Goal: Contribute content: Contribute content

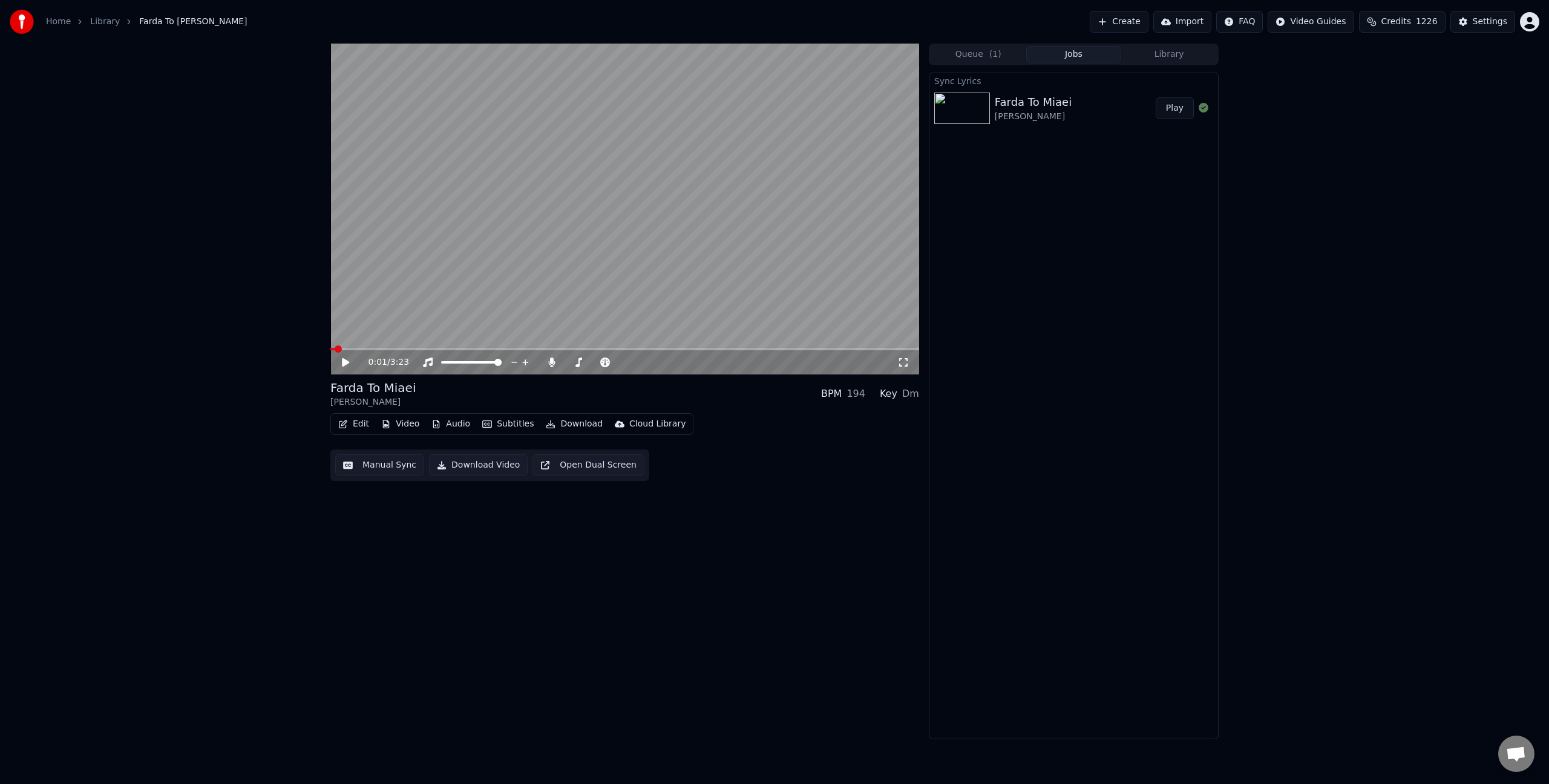
click at [639, 246] on video at bounding box center [624, 208] width 589 height 331
click at [669, 213] on video at bounding box center [624, 208] width 589 height 331
click at [1504, 23] on div "Settings" at bounding box center [1489, 21] width 34 height 12
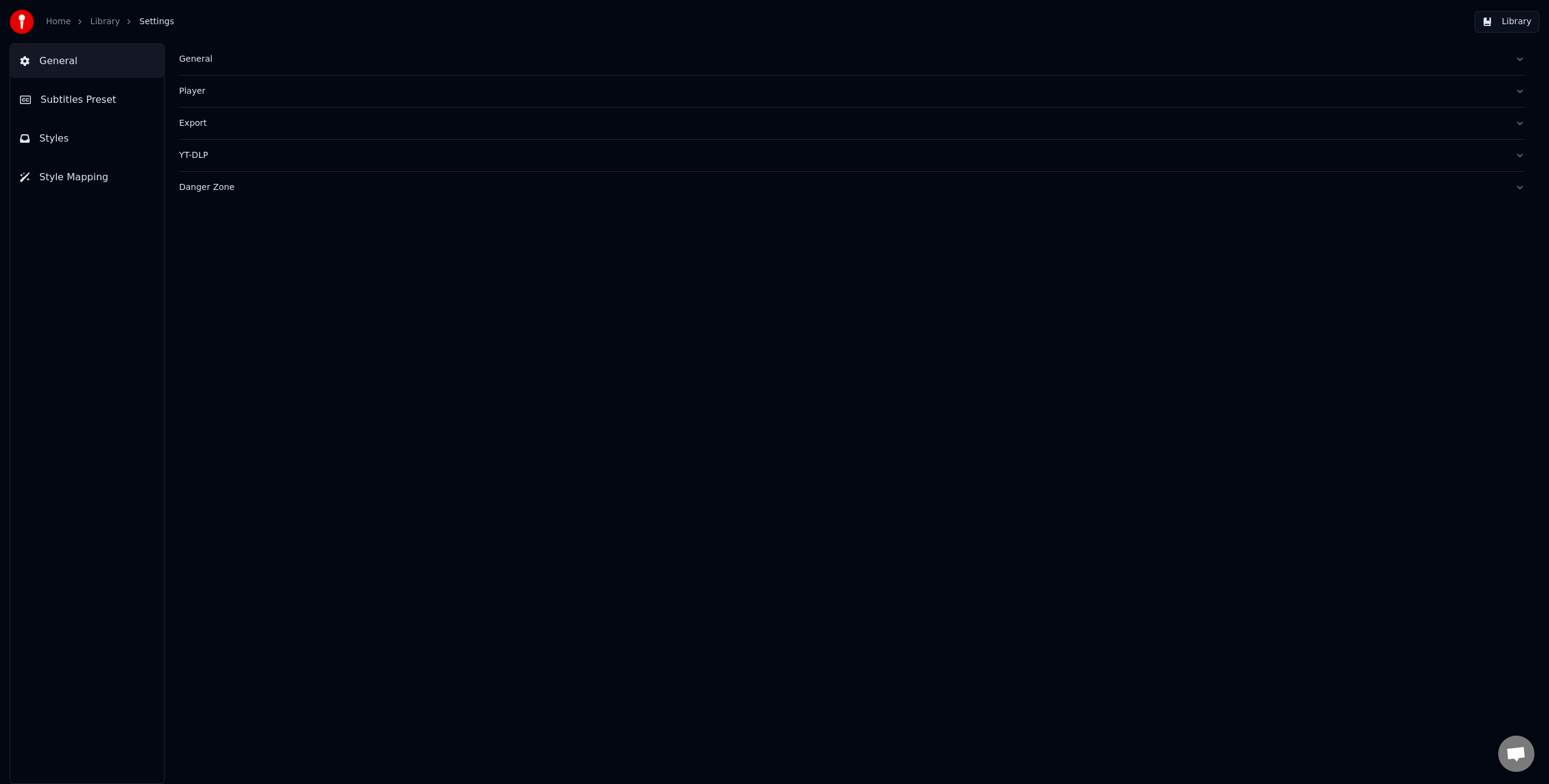
click at [62, 22] on link "Home" at bounding box center [58, 21] width 25 height 12
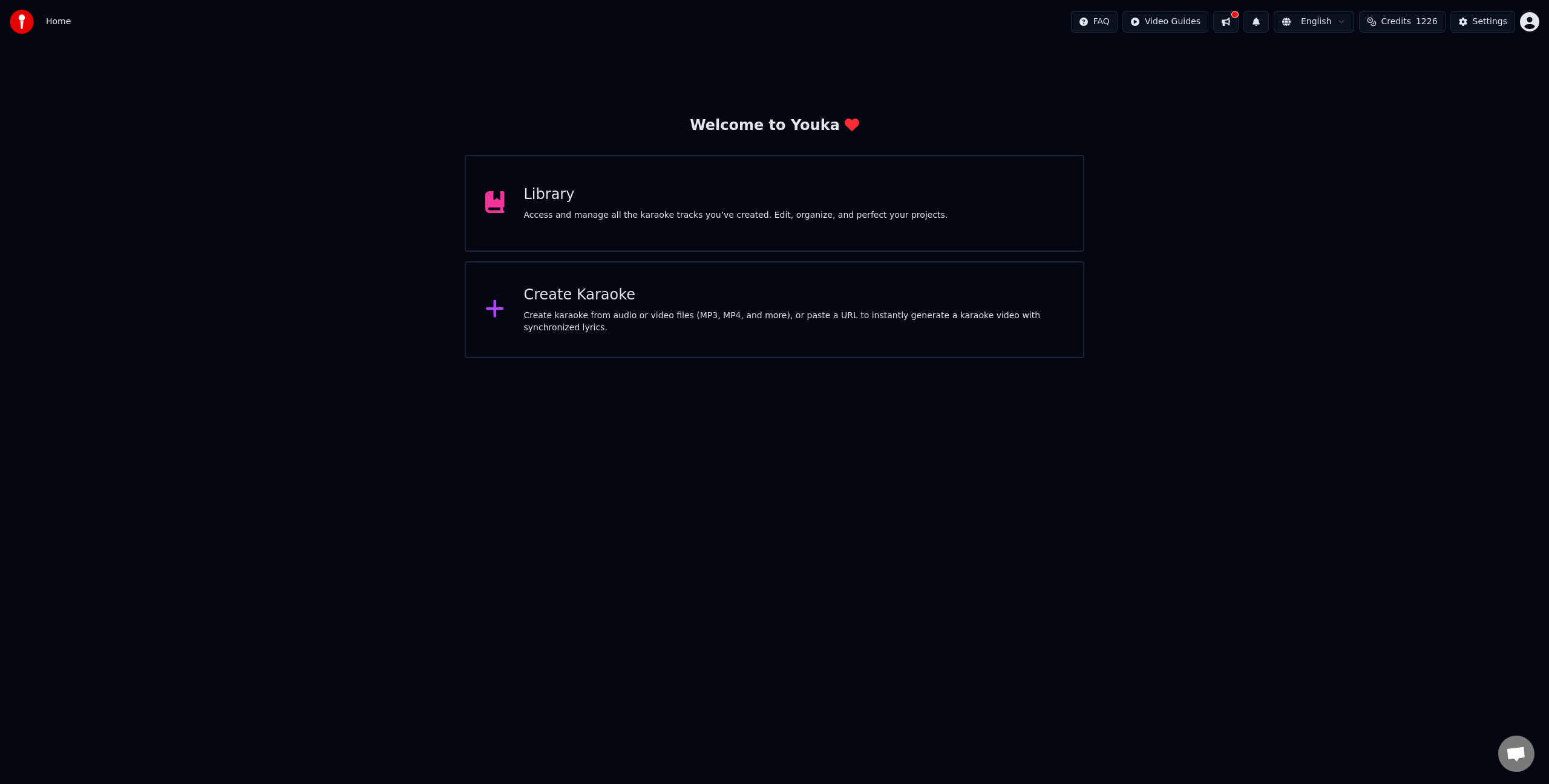
click at [711, 205] on div "Library Access and manage all the karaoke tracks you’ve created. Edit, organize…" at bounding box center [736, 203] width 424 height 36
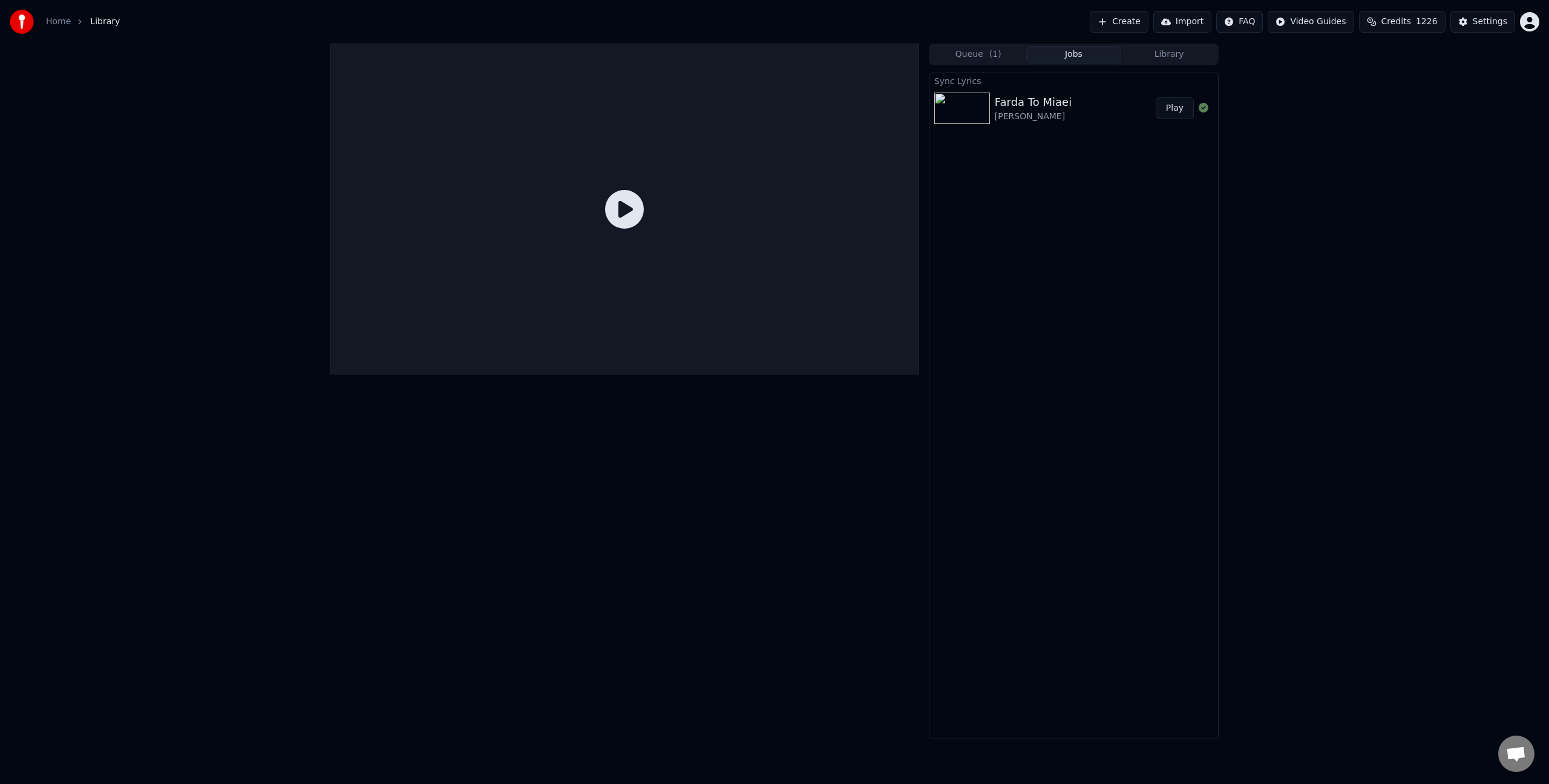
click at [1072, 108] on div "Farda To Miaei" at bounding box center [1033, 102] width 77 height 17
click at [1170, 113] on button "Play" at bounding box center [1174, 108] width 38 height 22
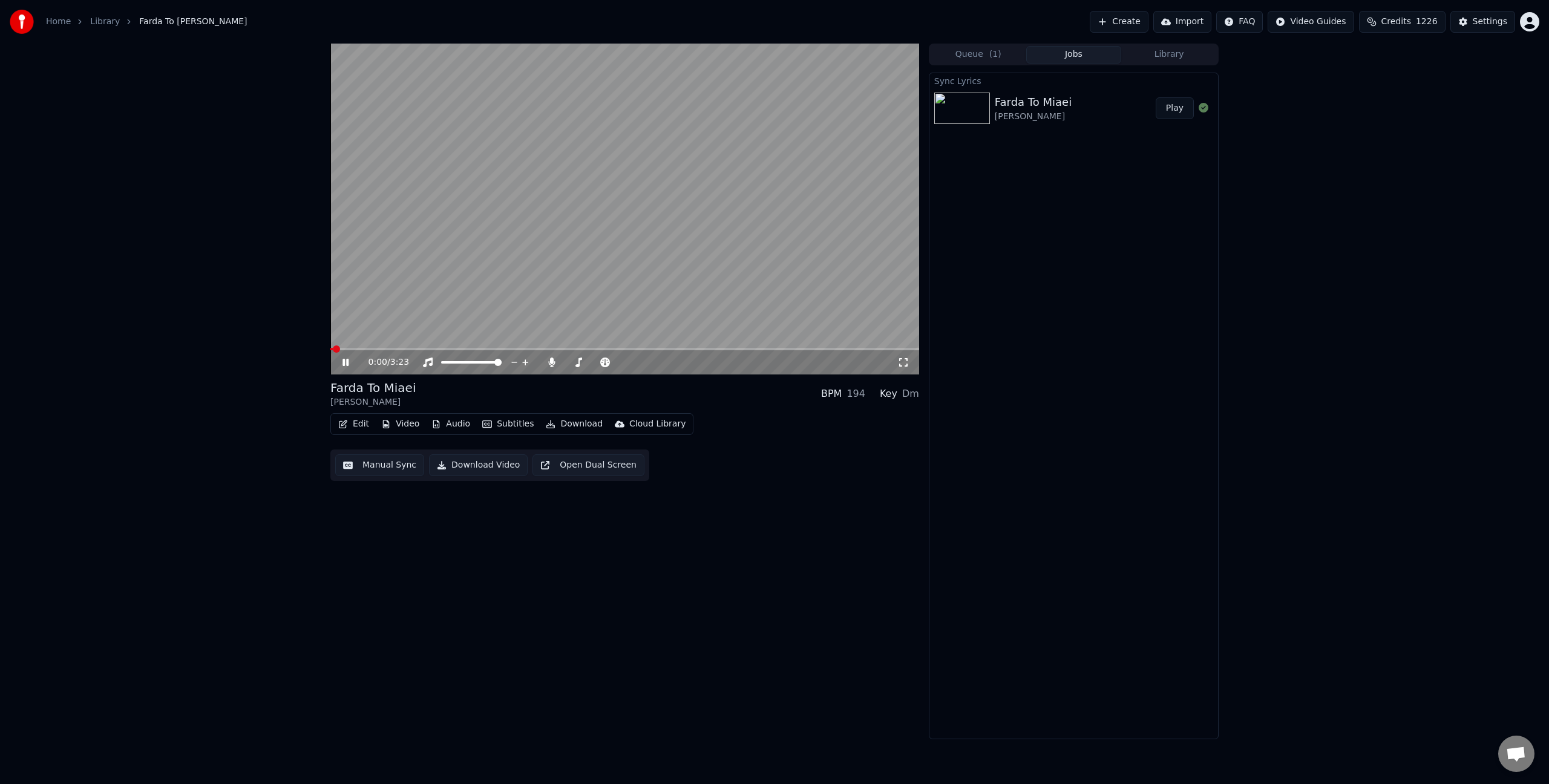
click at [488, 263] on video at bounding box center [624, 208] width 589 height 331
click at [370, 423] on button "Edit" at bounding box center [354, 424] width 41 height 17
click at [396, 545] on div "Manual Sync (Legacy)" at bounding box center [395, 552] width 122 height 19
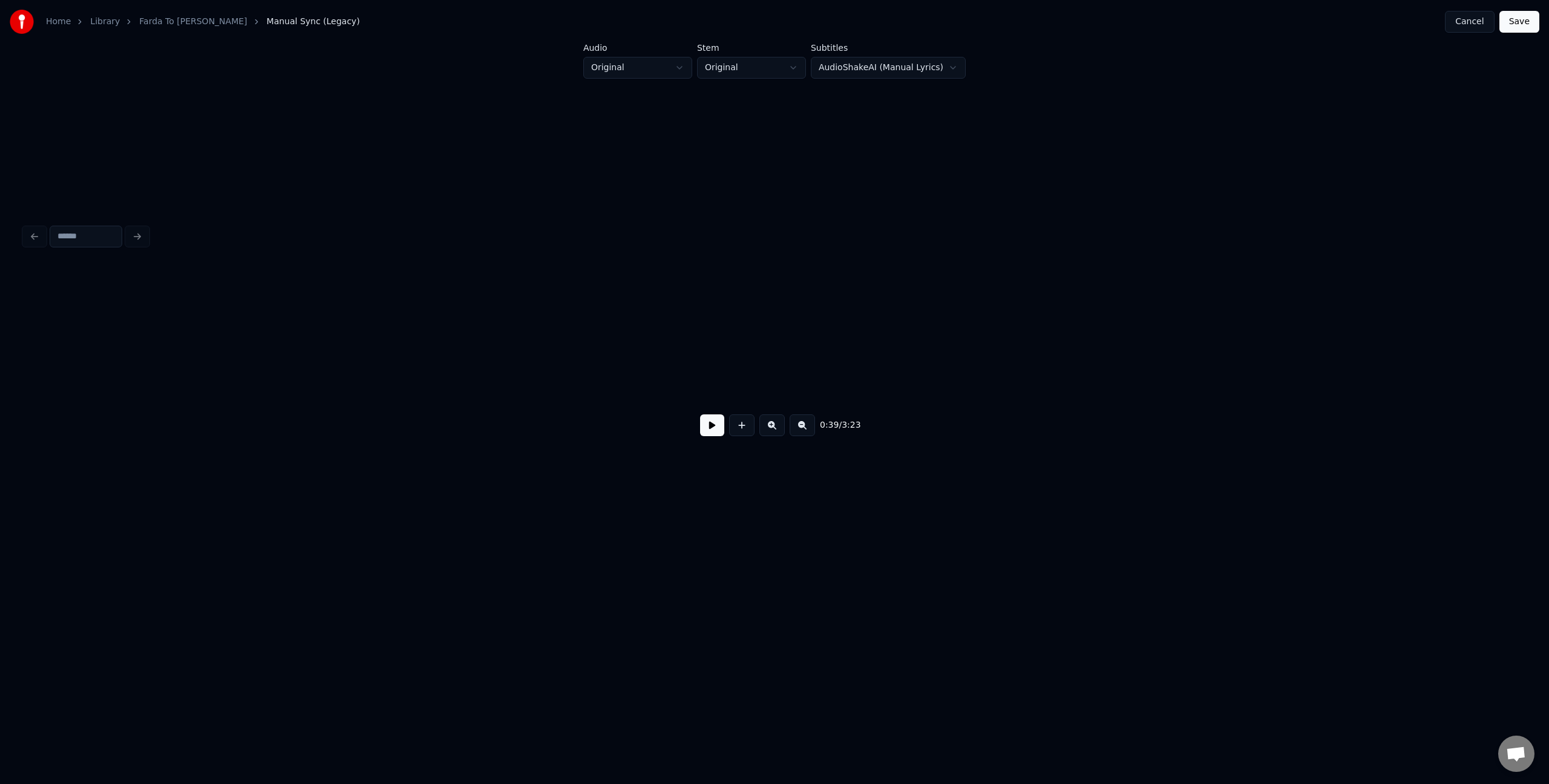
scroll to position [0, 3577]
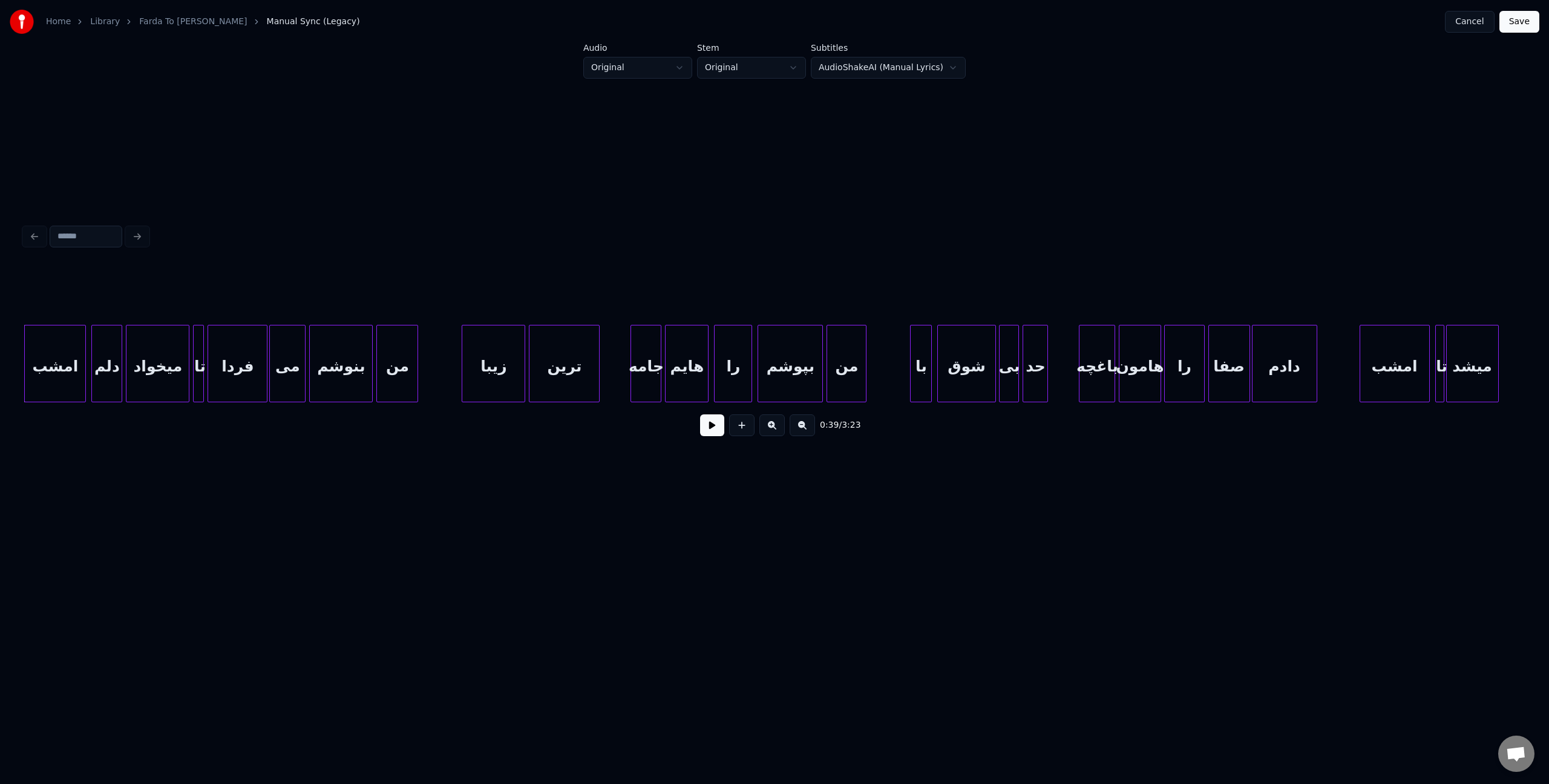
click at [1360, 350] on div at bounding box center [1362, 364] width 4 height 76
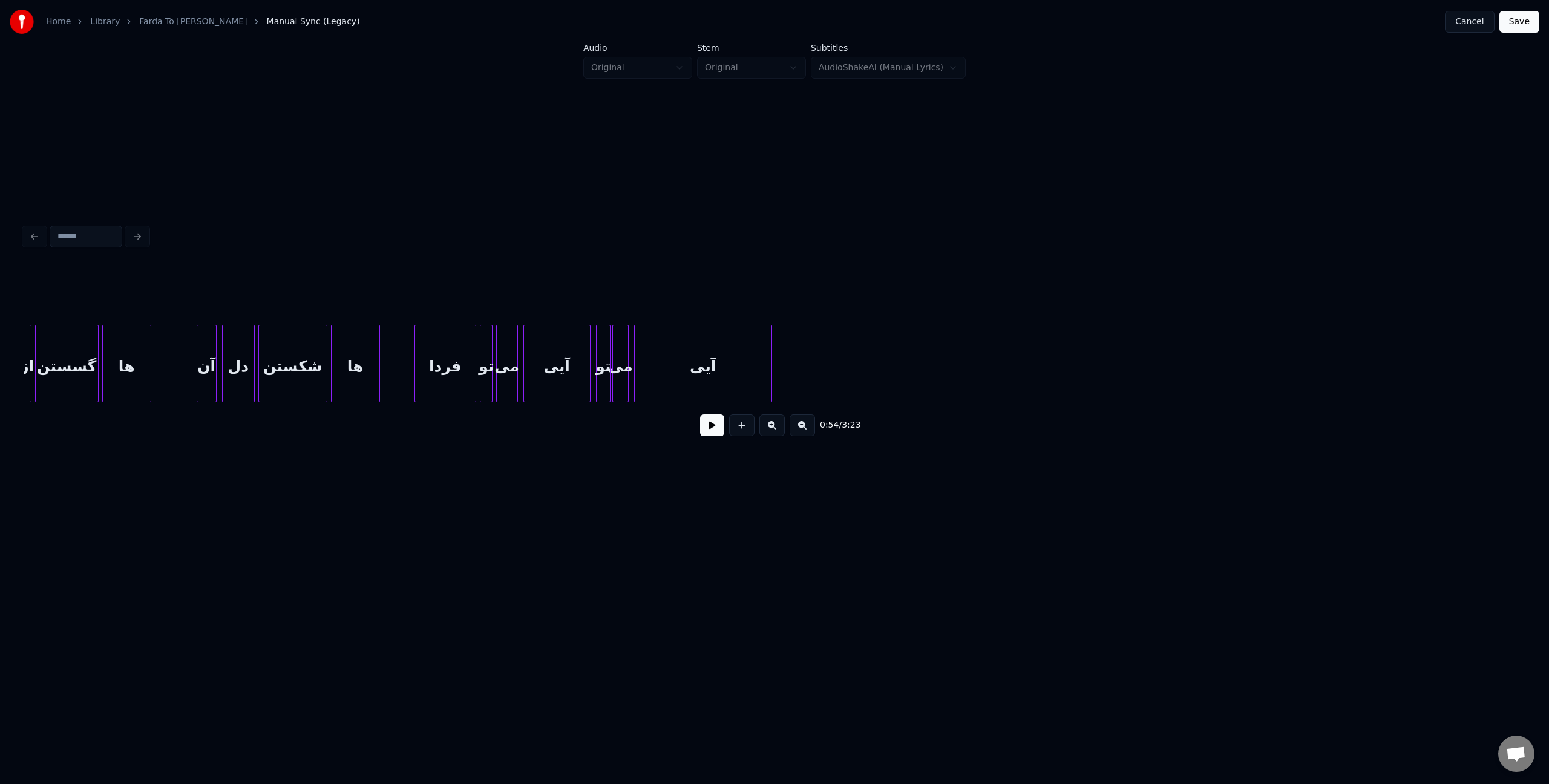
scroll to position [0, 6322]
click at [717, 434] on button at bounding box center [712, 425] width 24 height 22
click at [721, 429] on button at bounding box center [712, 425] width 24 height 22
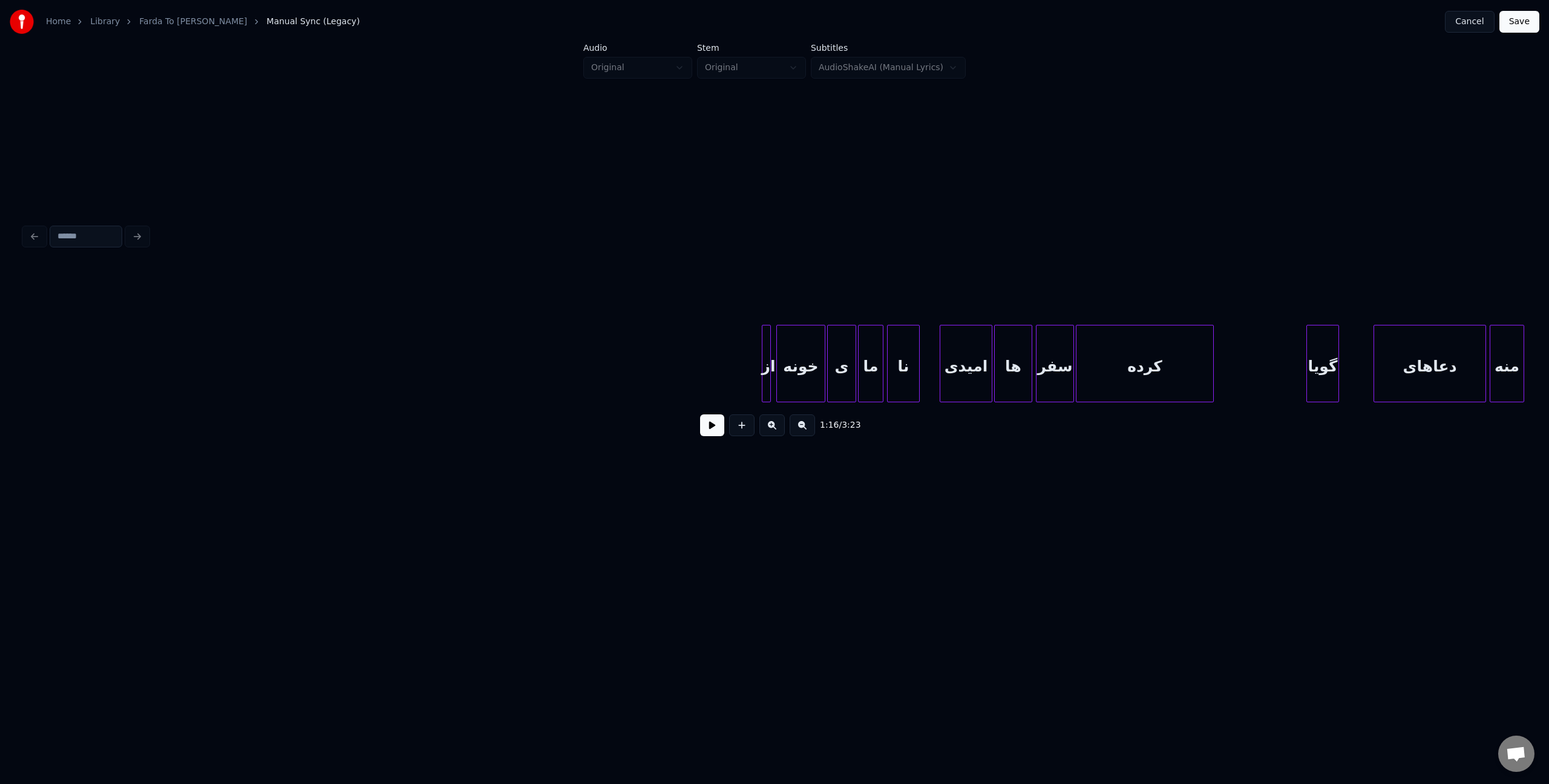
scroll to position [0, 8404]
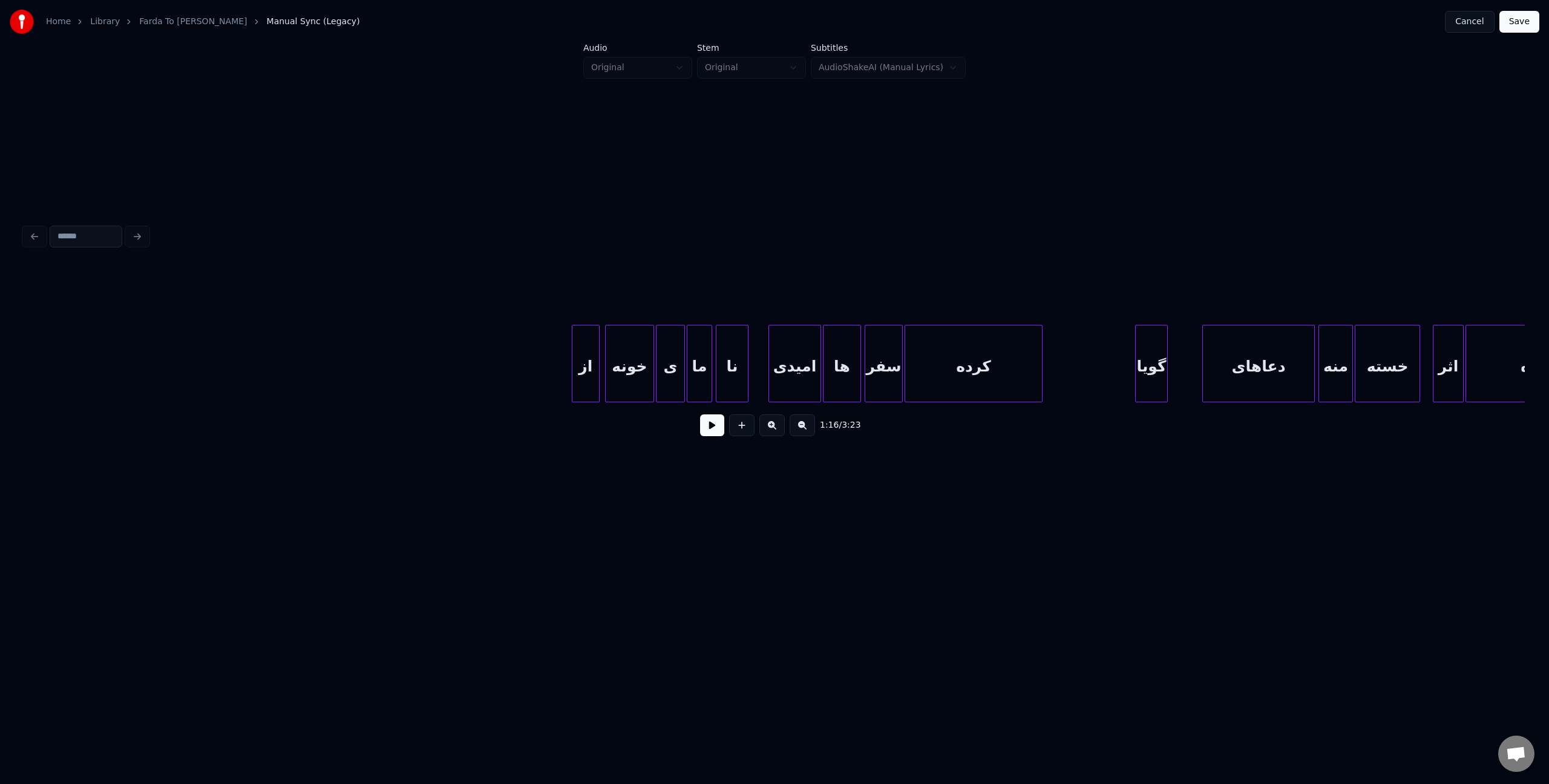
click at [572, 356] on div at bounding box center [574, 364] width 4 height 76
click at [751, 365] on div at bounding box center [752, 364] width 4 height 76
click at [718, 429] on button at bounding box center [712, 425] width 24 height 22
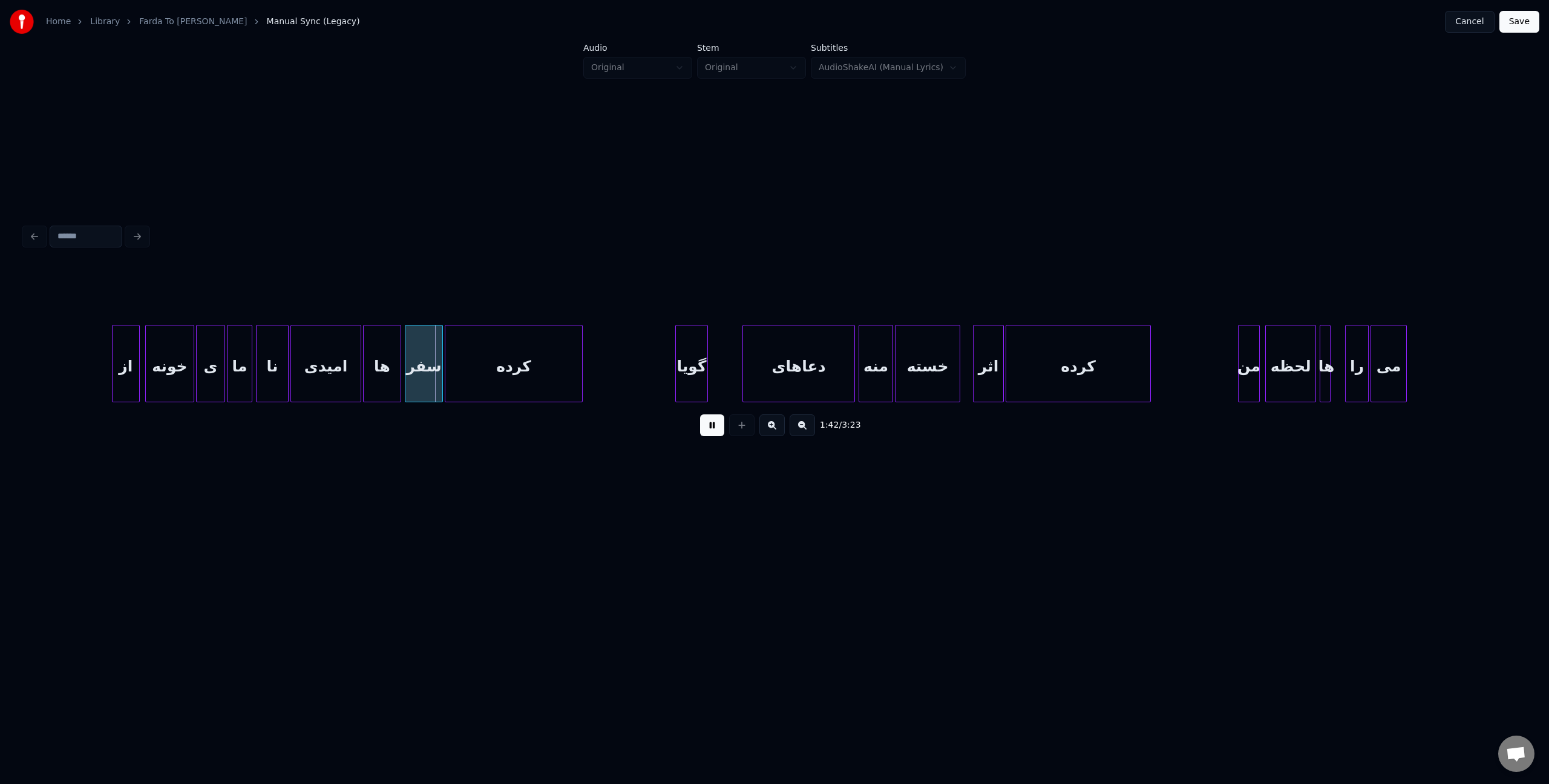
scroll to position [0, 8878]
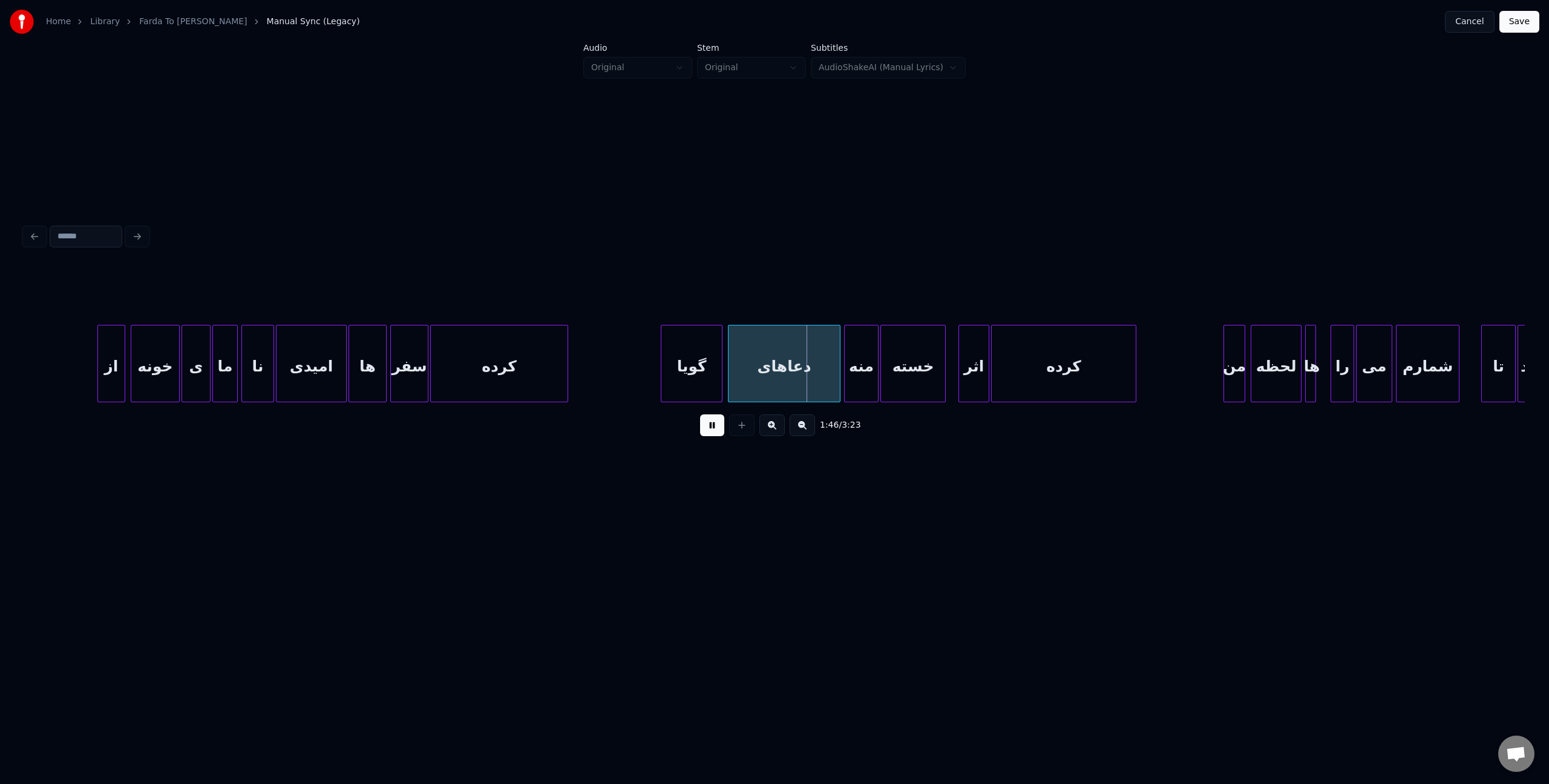
click at [721, 364] on div at bounding box center [720, 364] width 4 height 76
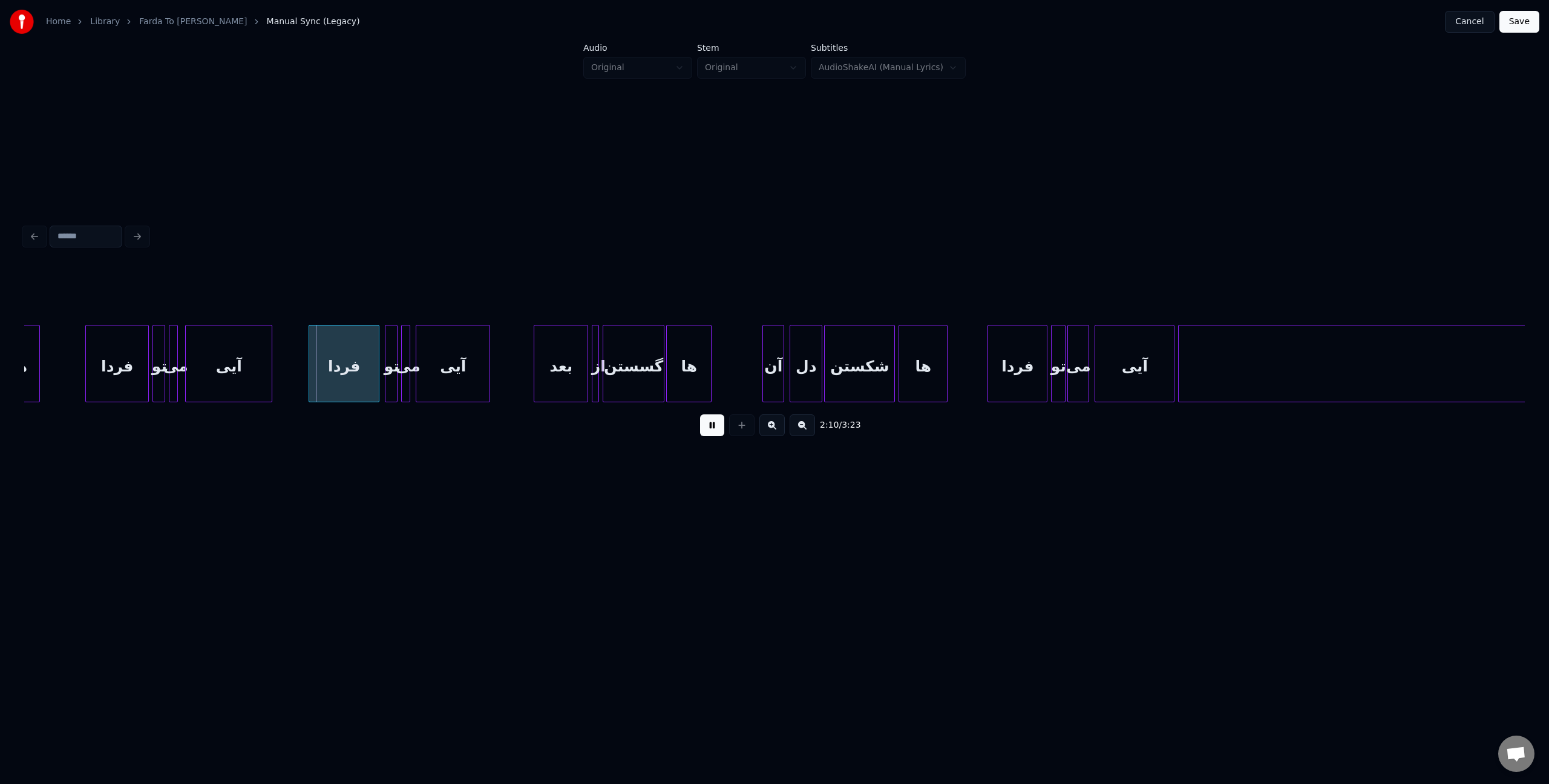
scroll to position [0, 11586]
click at [721, 431] on button at bounding box center [712, 425] width 24 height 22
drag, startPoint x: 708, startPoint y: 436, endPoint x: 934, endPoint y: 421, distance: 226.5
click at [710, 435] on button at bounding box center [712, 425] width 24 height 22
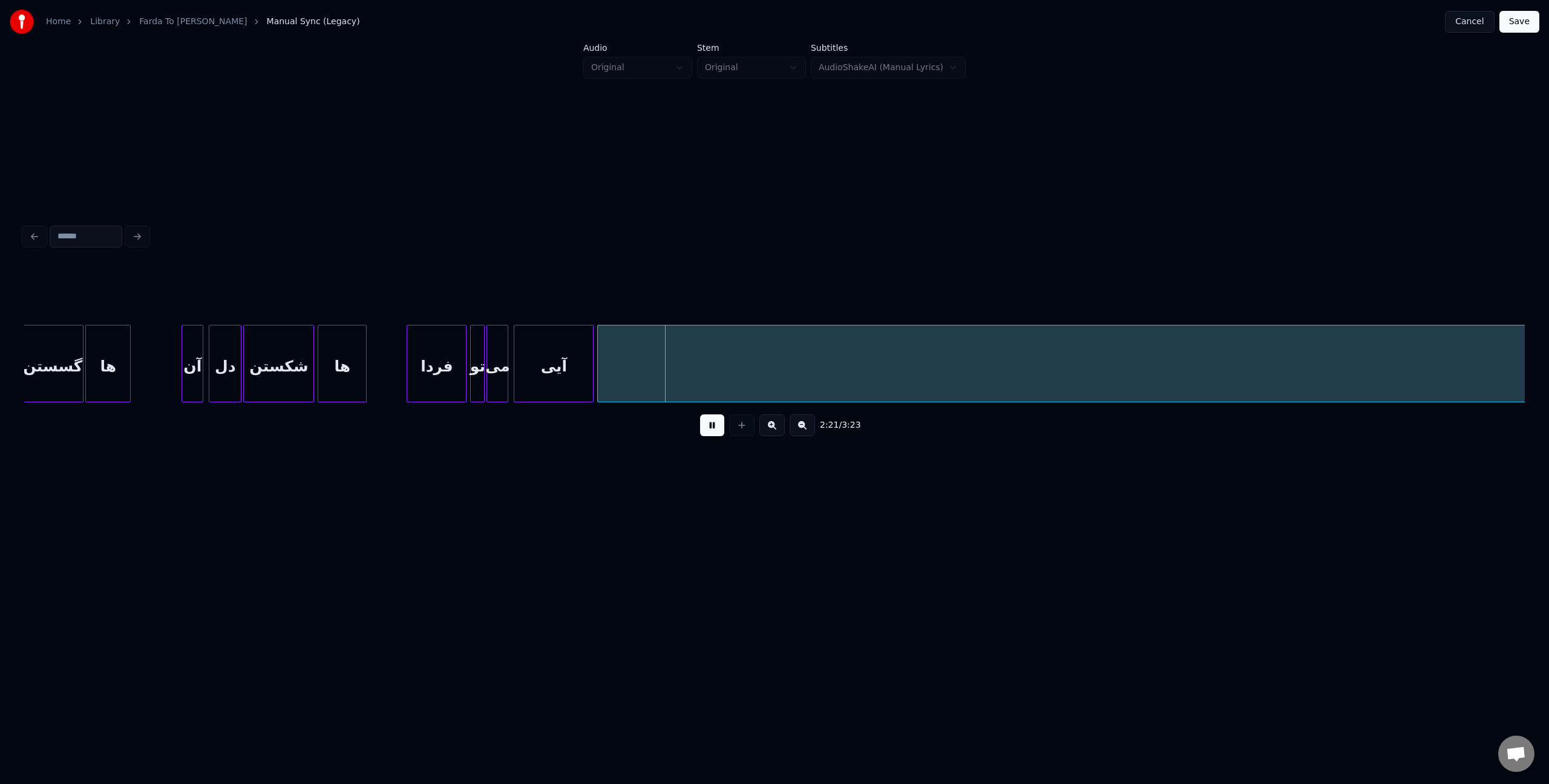
scroll to position [0, 12152]
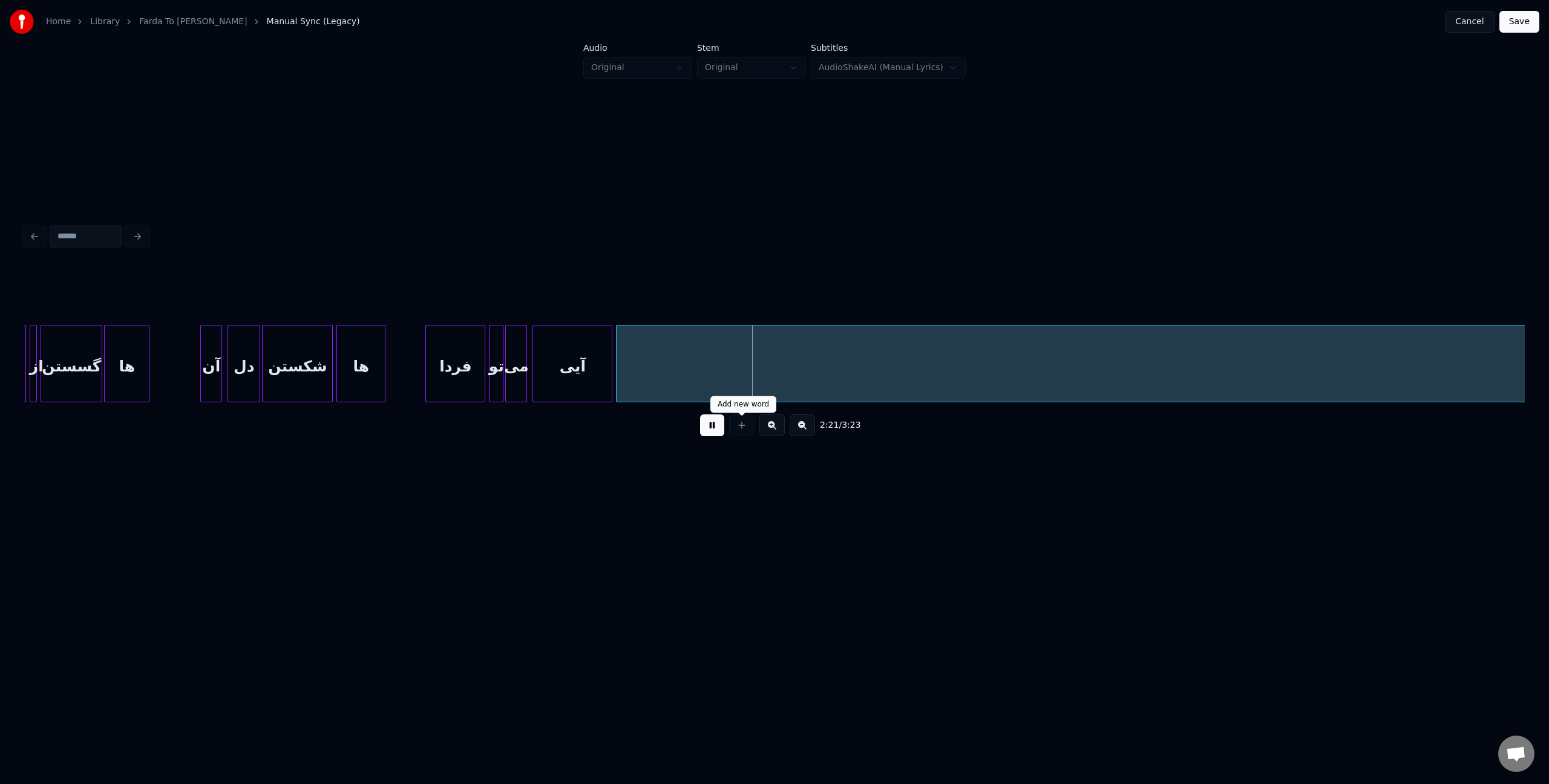
click at [718, 436] on button at bounding box center [712, 425] width 24 height 22
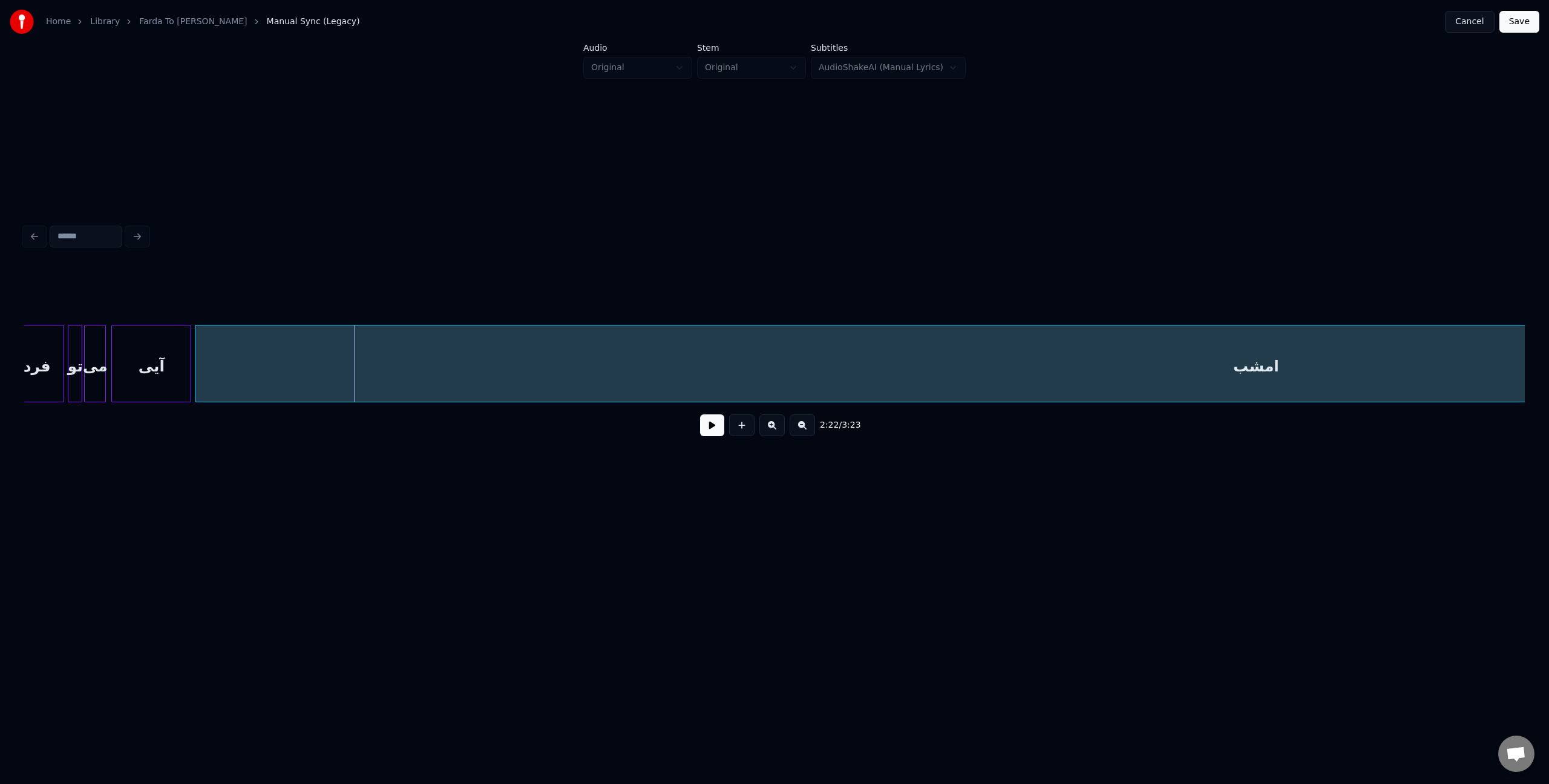
scroll to position [0, 12312]
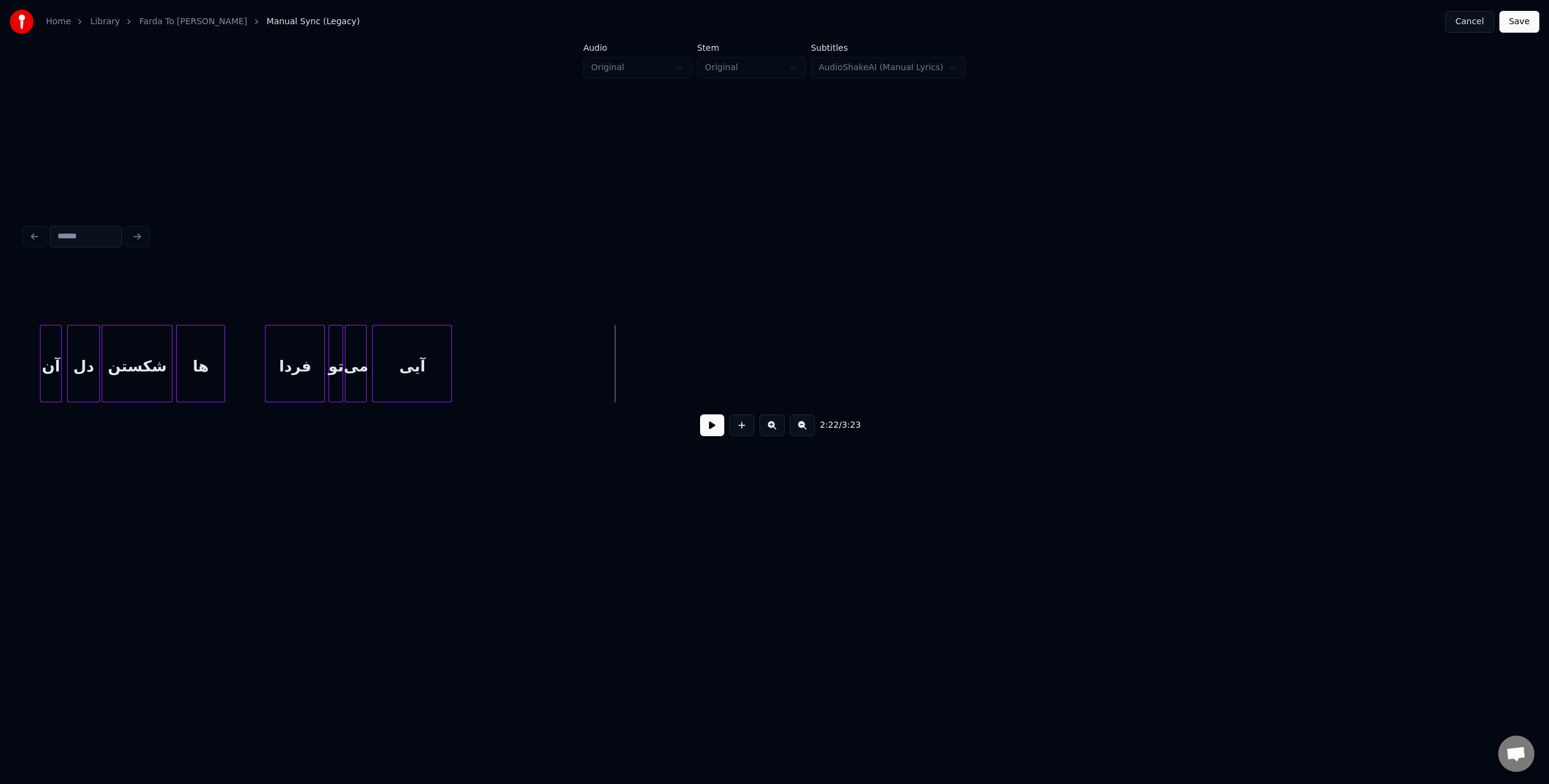
click at [1548, 363] on div "Home Library Farda To Miaei • [PERSON_NAME] • هوشمند عقيلى Manual Sync (Legacy)…" at bounding box center [774, 284] width 1549 height 568
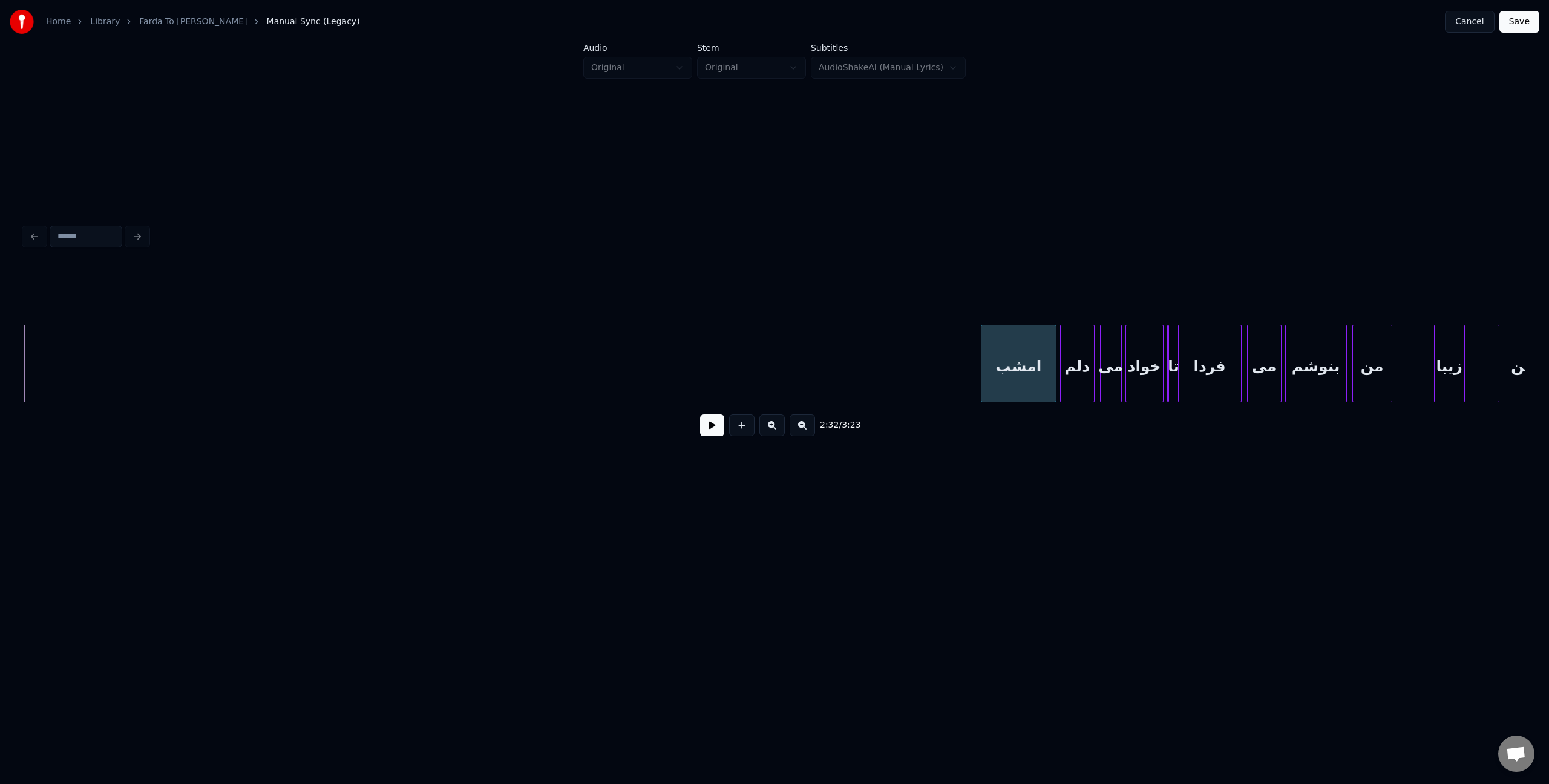
click at [981, 371] on div at bounding box center [983, 364] width 4 height 76
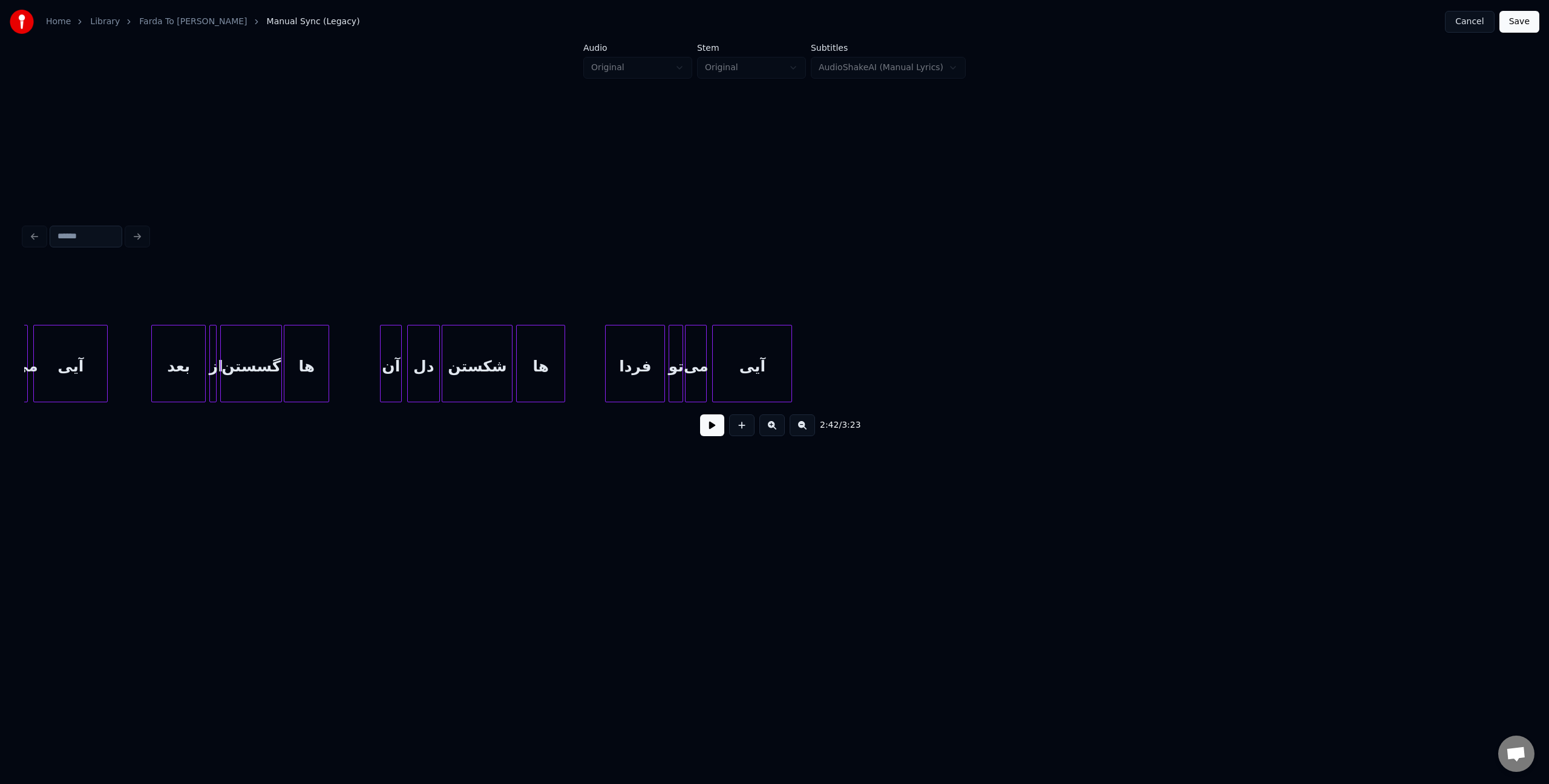
scroll to position [0, 11983]
click at [725, 375] on div "آیی" at bounding box center [741, 366] width 78 height 82
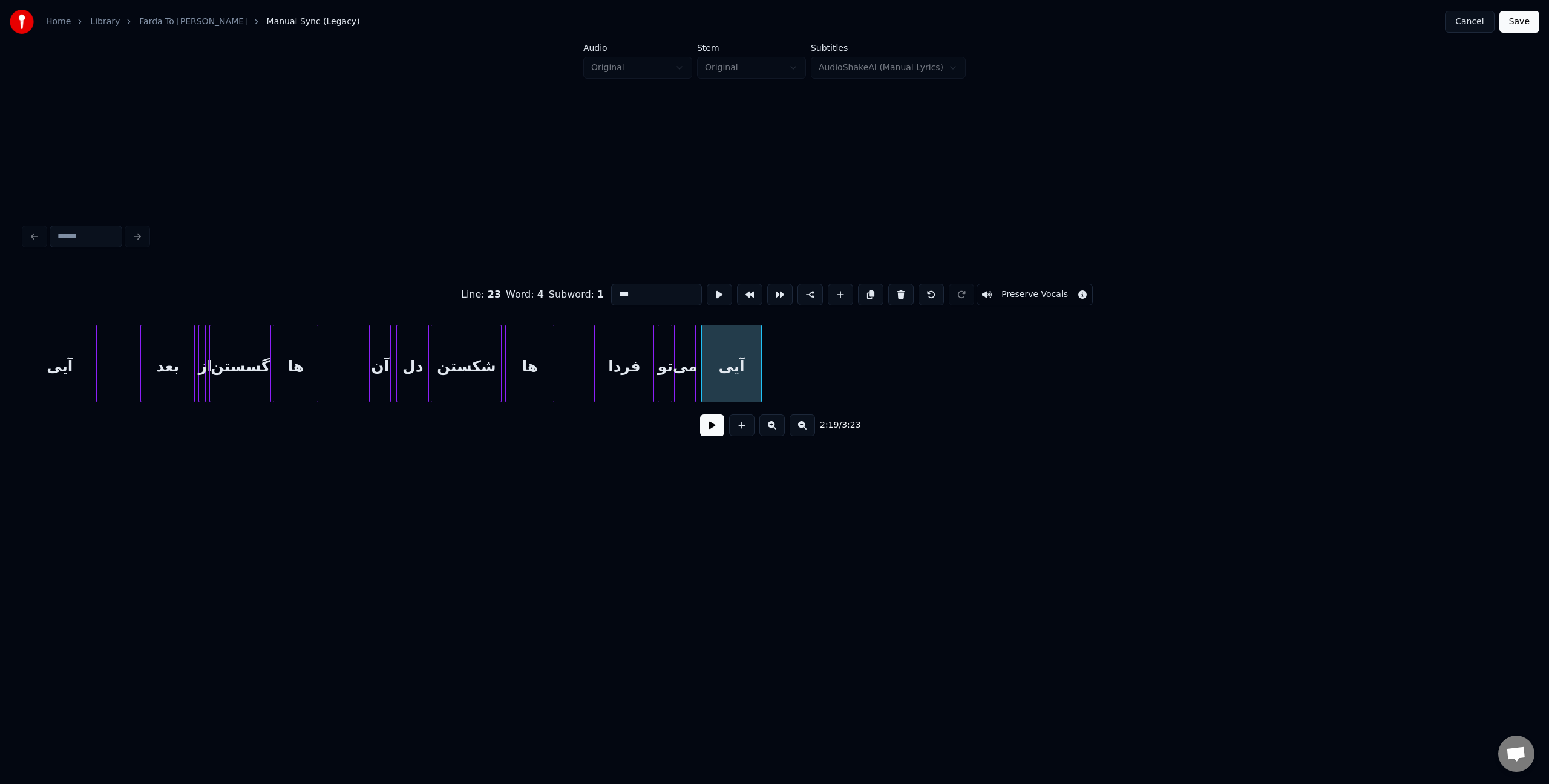
click at [760, 369] on div at bounding box center [760, 364] width 4 height 76
click at [665, 364] on div "تو" at bounding box center [664, 366] width 14 height 82
click at [860, 292] on button at bounding box center [870, 295] width 25 height 22
click at [772, 349] on div "تو" at bounding box center [771, 366] width 14 height 82
click at [689, 342] on div "می" at bounding box center [685, 366] width 21 height 82
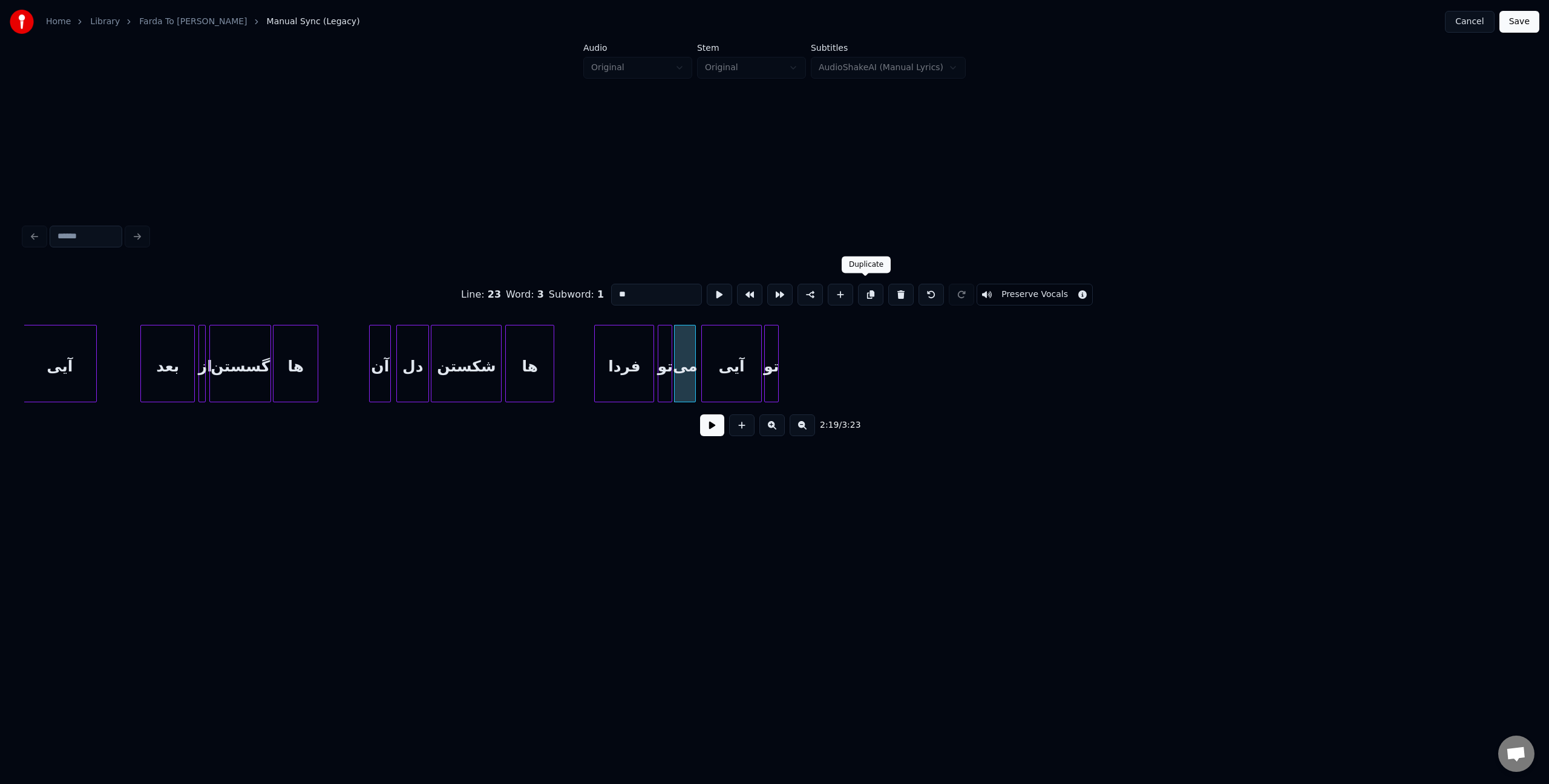
click at [862, 294] on button at bounding box center [870, 295] width 25 height 22
click at [791, 349] on div "می" at bounding box center [791, 366] width 21 height 82
click at [734, 343] on div "آیی" at bounding box center [731, 366] width 59 height 82
type input "***"
click at [869, 291] on button at bounding box center [870, 295] width 25 height 22
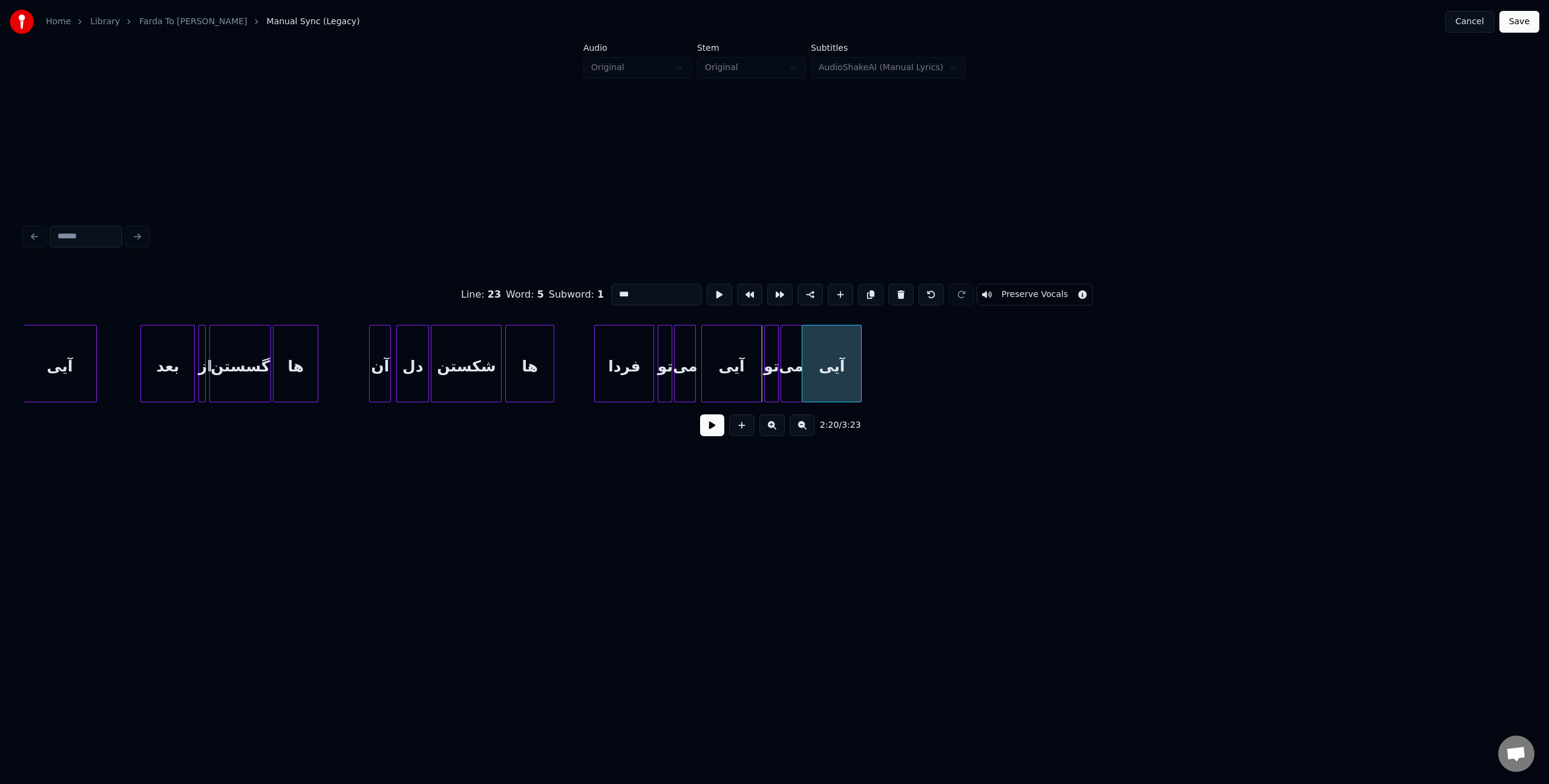
click at [852, 350] on div "آیی" at bounding box center [831, 366] width 59 height 82
click at [940, 366] on div at bounding box center [938, 364] width 4 height 76
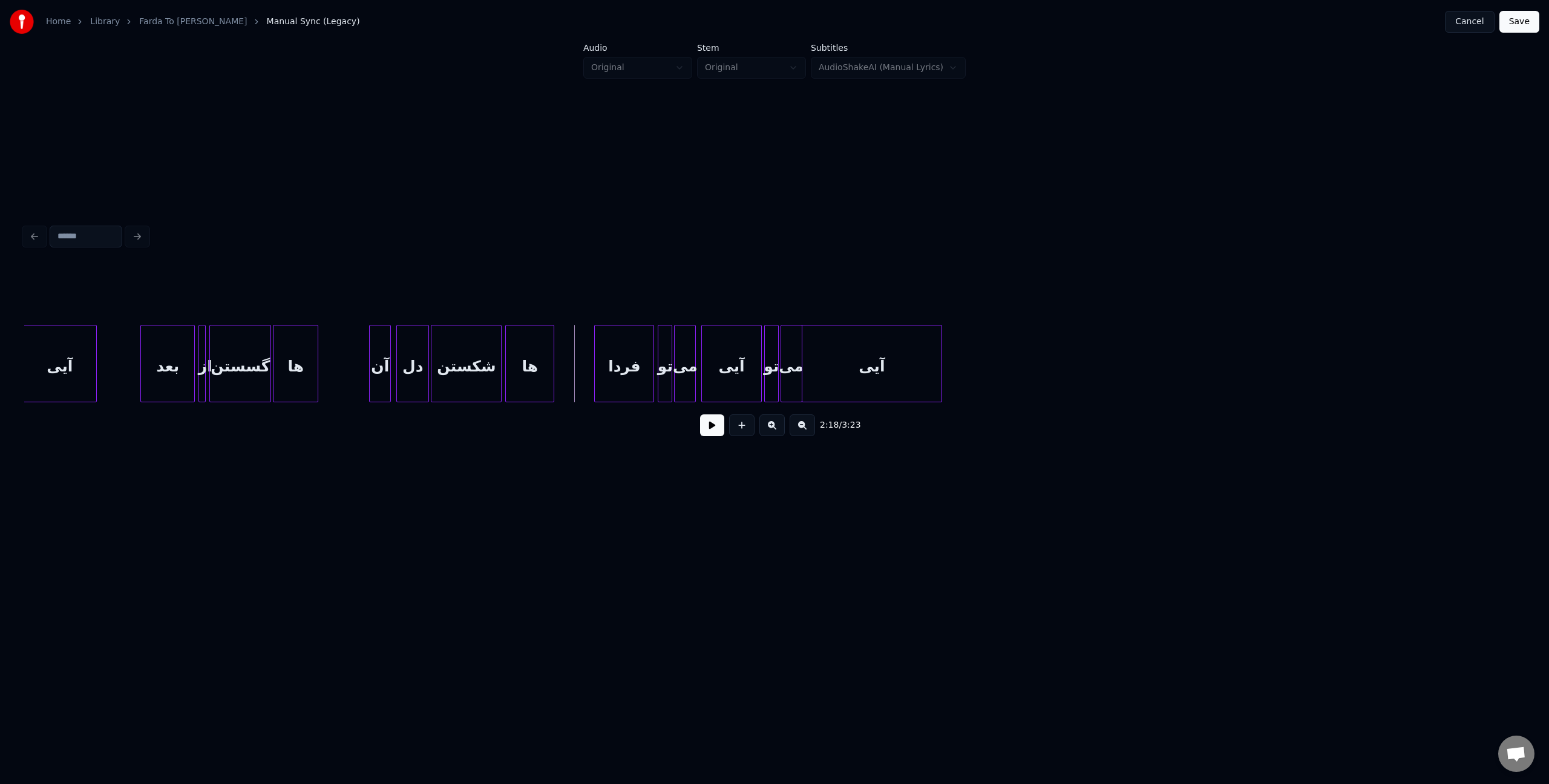
click at [716, 434] on button at bounding box center [712, 425] width 24 height 22
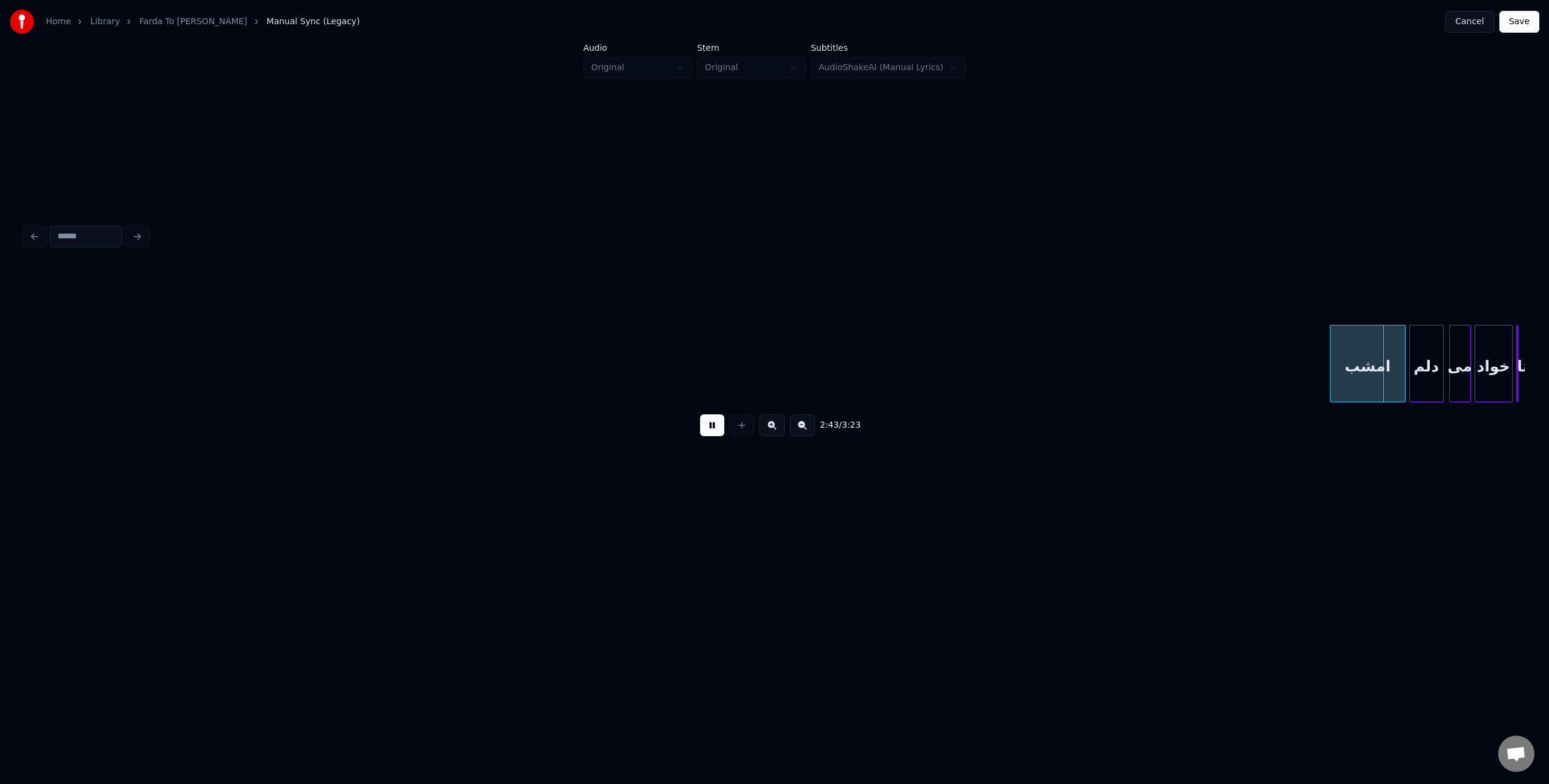
drag, startPoint x: 1195, startPoint y: 407, endPoint x: 1234, endPoint y: 406, distance: 39.0
click at [1234, 406] on div "2:43 / 3:23" at bounding box center [774, 356] width 1500 height 184
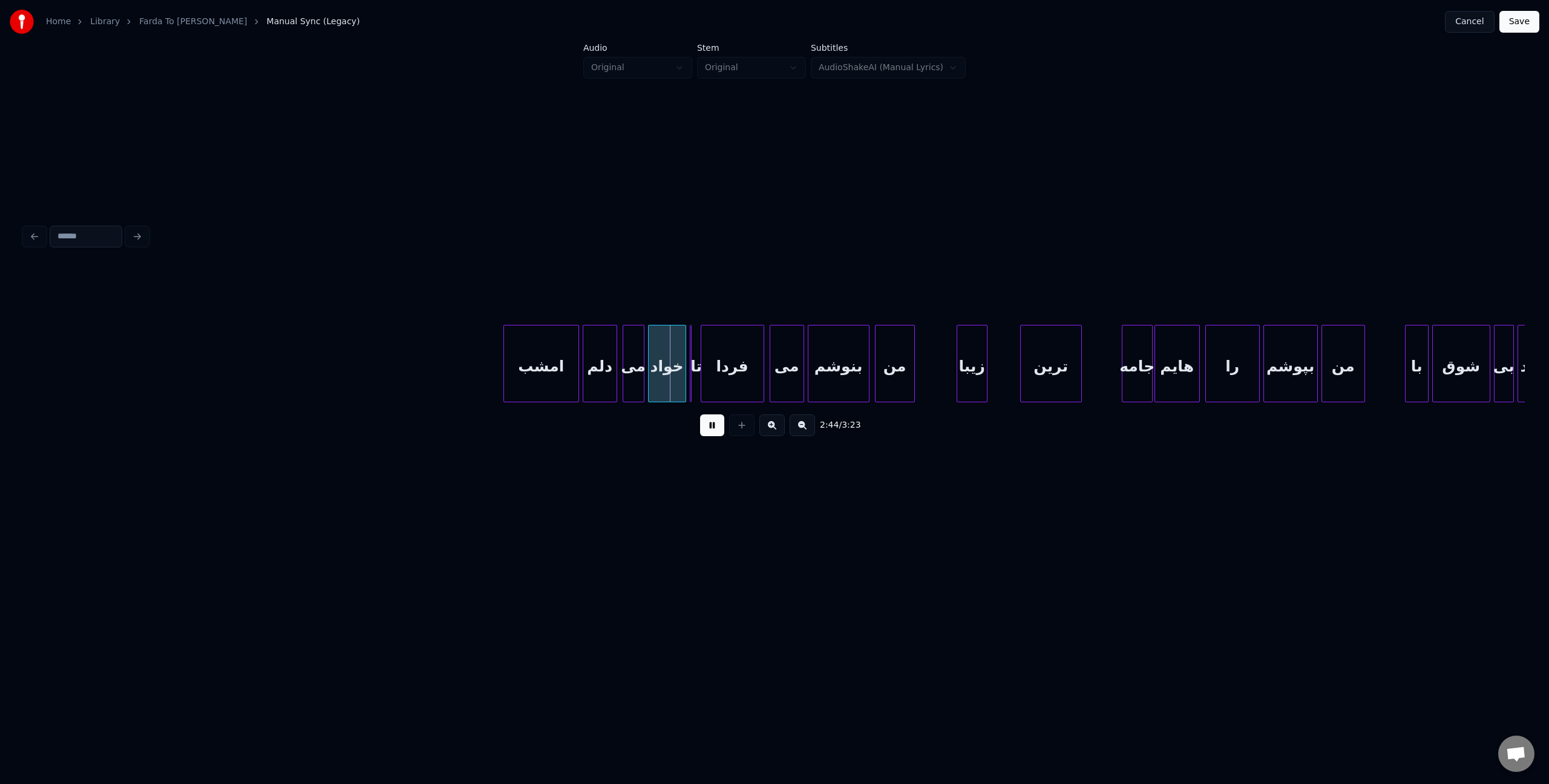
scroll to position [0, 14372]
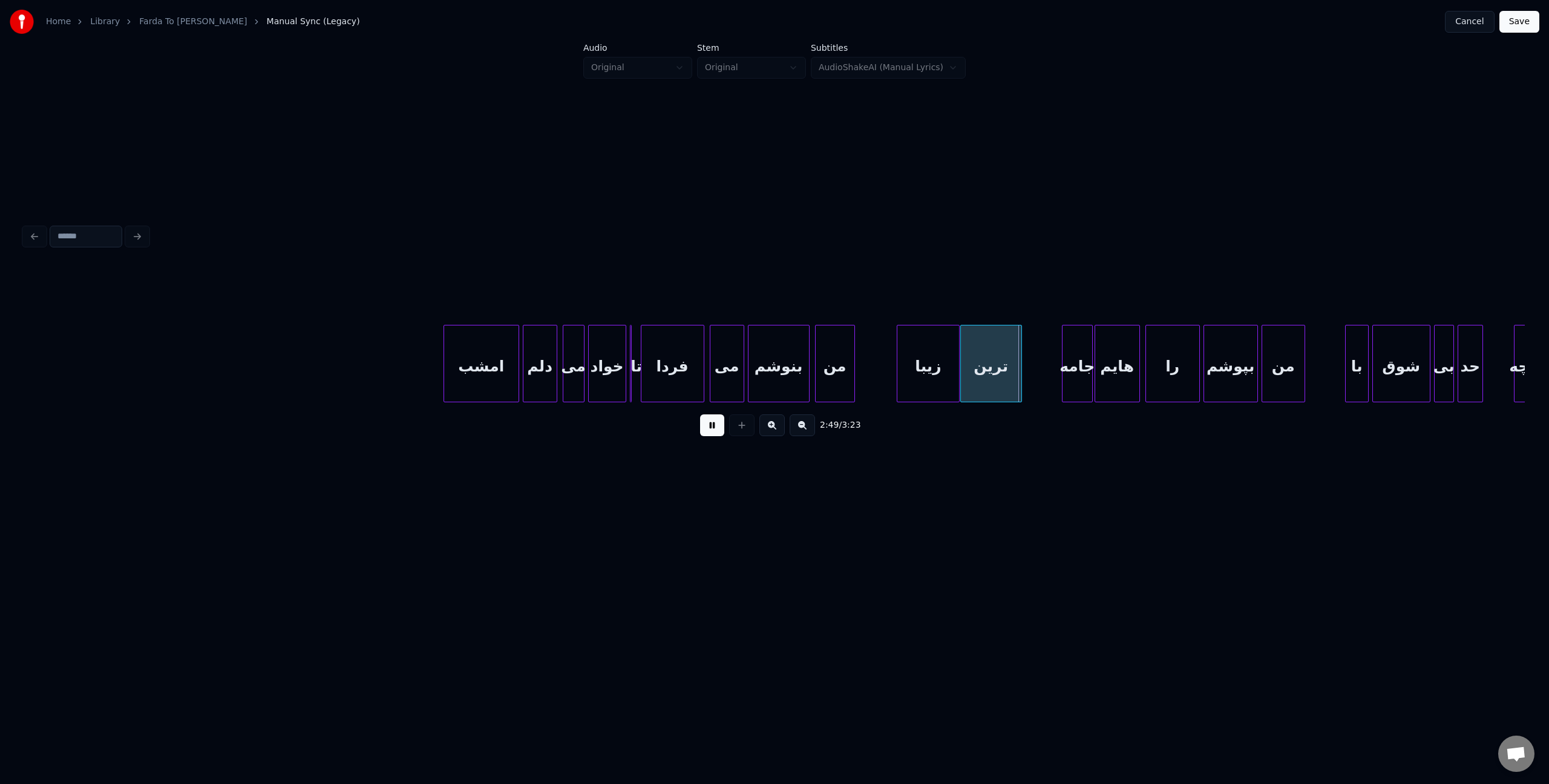
click at [957, 363] on div at bounding box center [957, 364] width 4 height 76
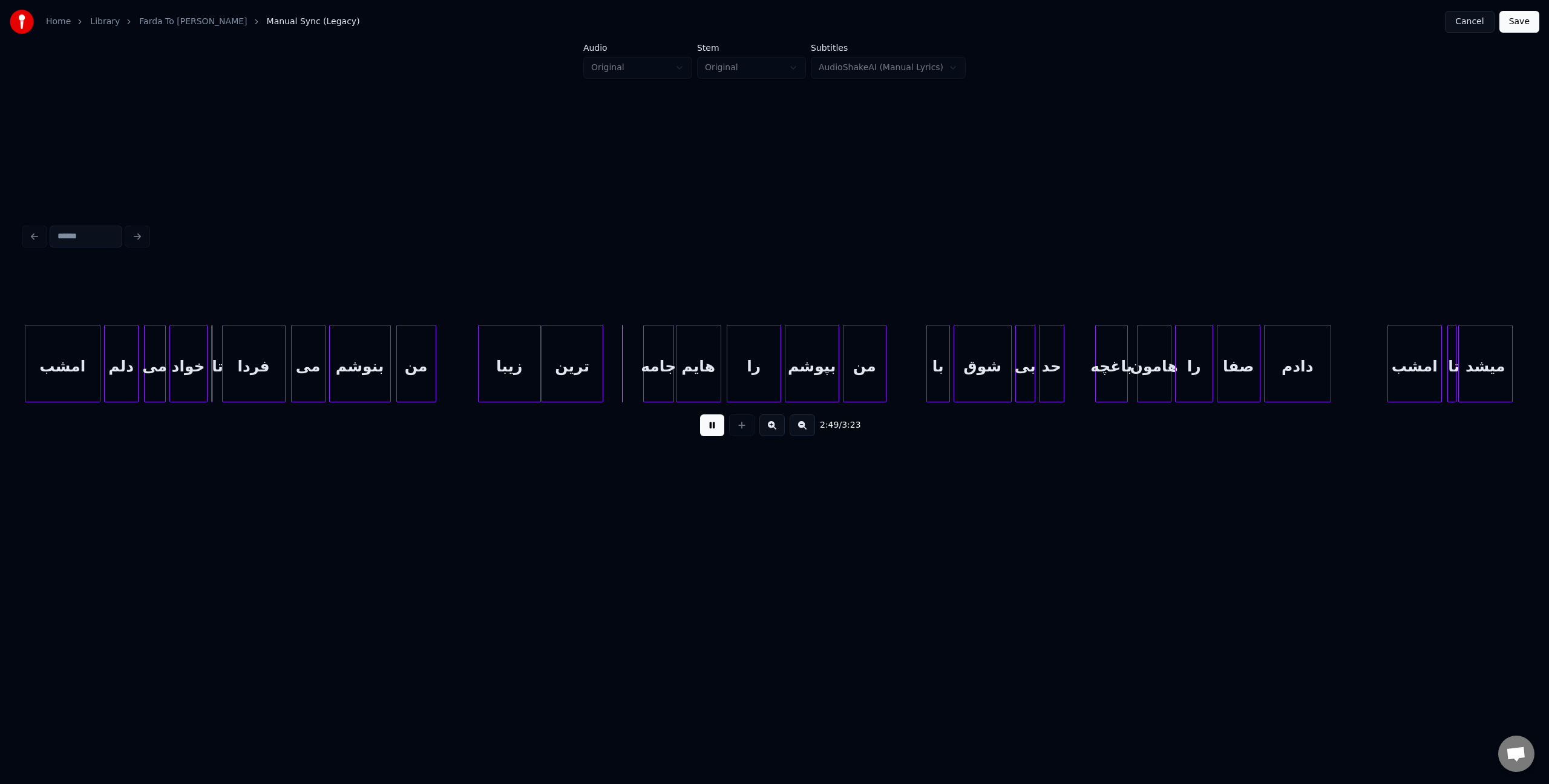
scroll to position [0, 14905]
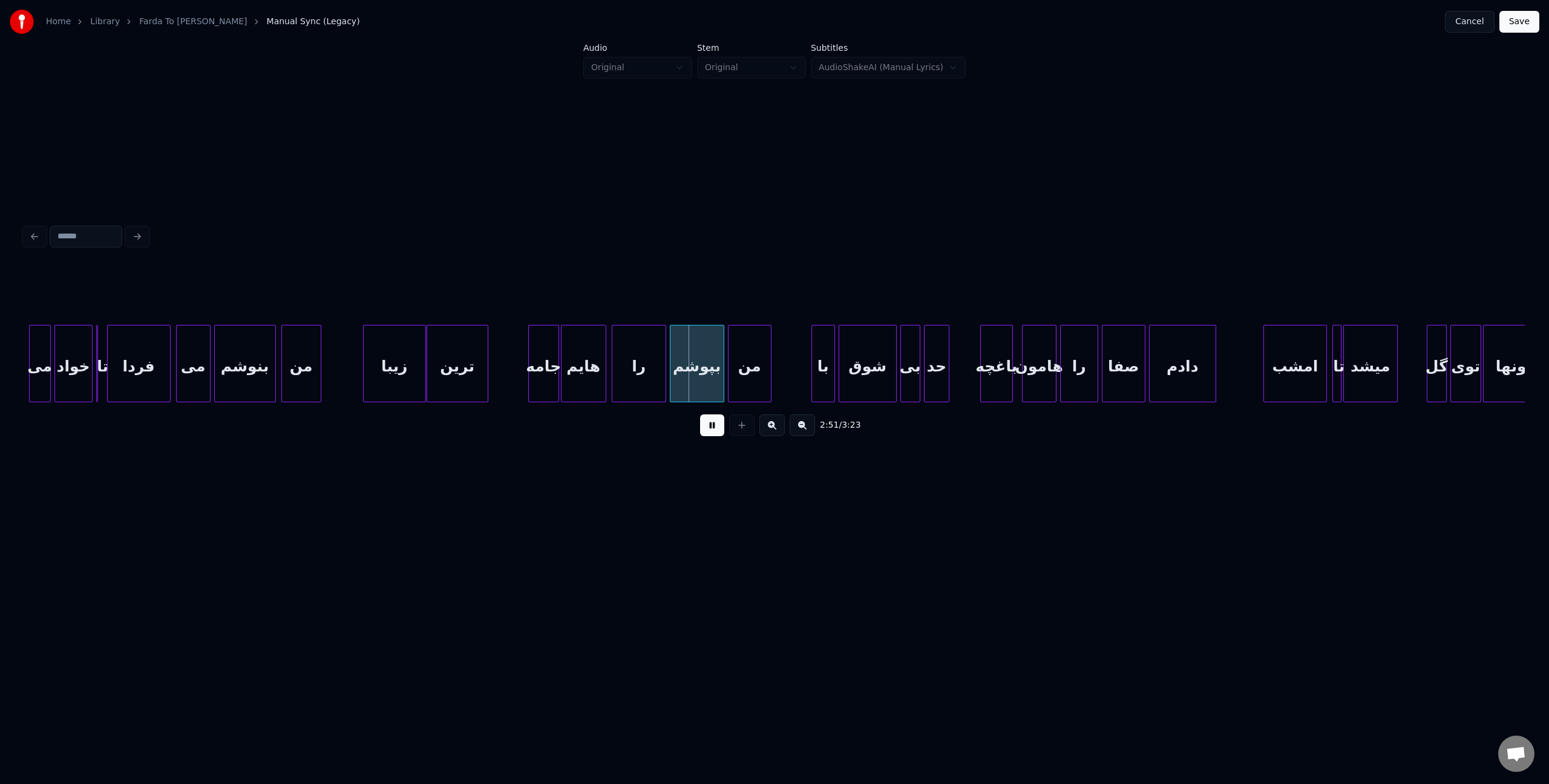
click at [1264, 373] on div at bounding box center [1266, 364] width 4 height 76
click at [1015, 376] on div at bounding box center [1017, 364] width 4 height 76
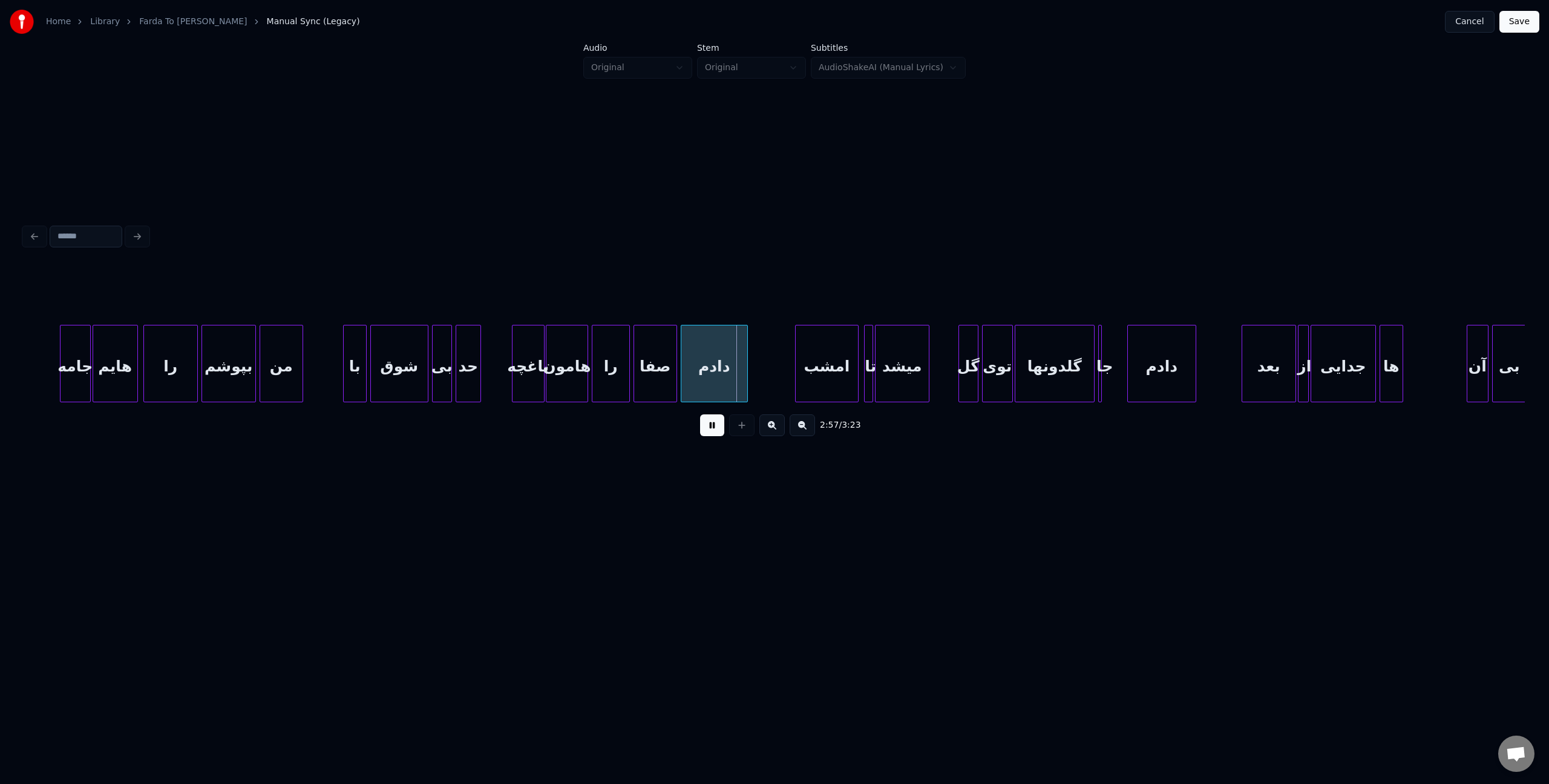
scroll to position [0, 15426]
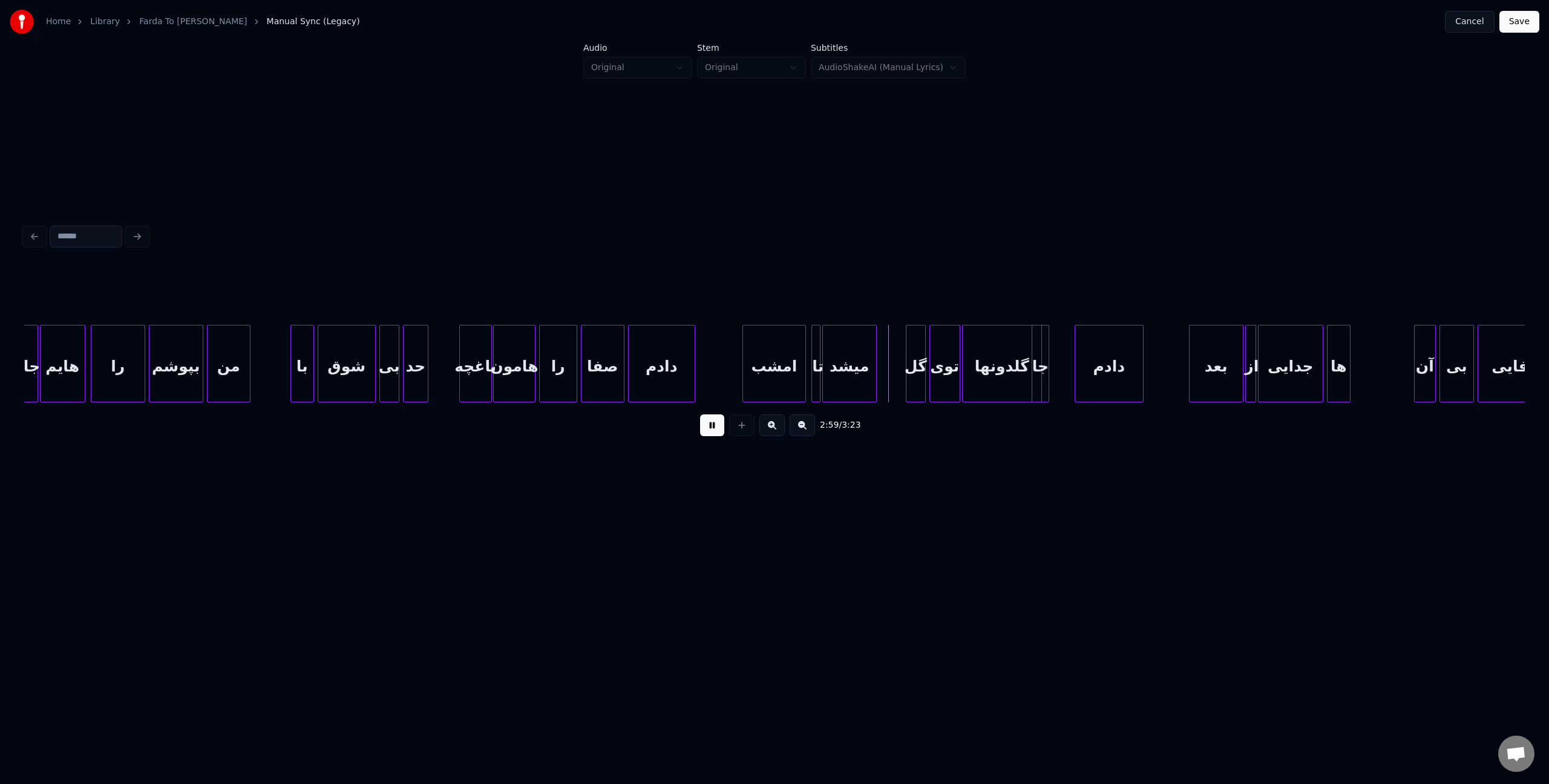
click at [1063, 370] on div "جا" at bounding box center [1060, 366] width 17 height 82
click at [1046, 375] on div at bounding box center [1048, 364] width 4 height 76
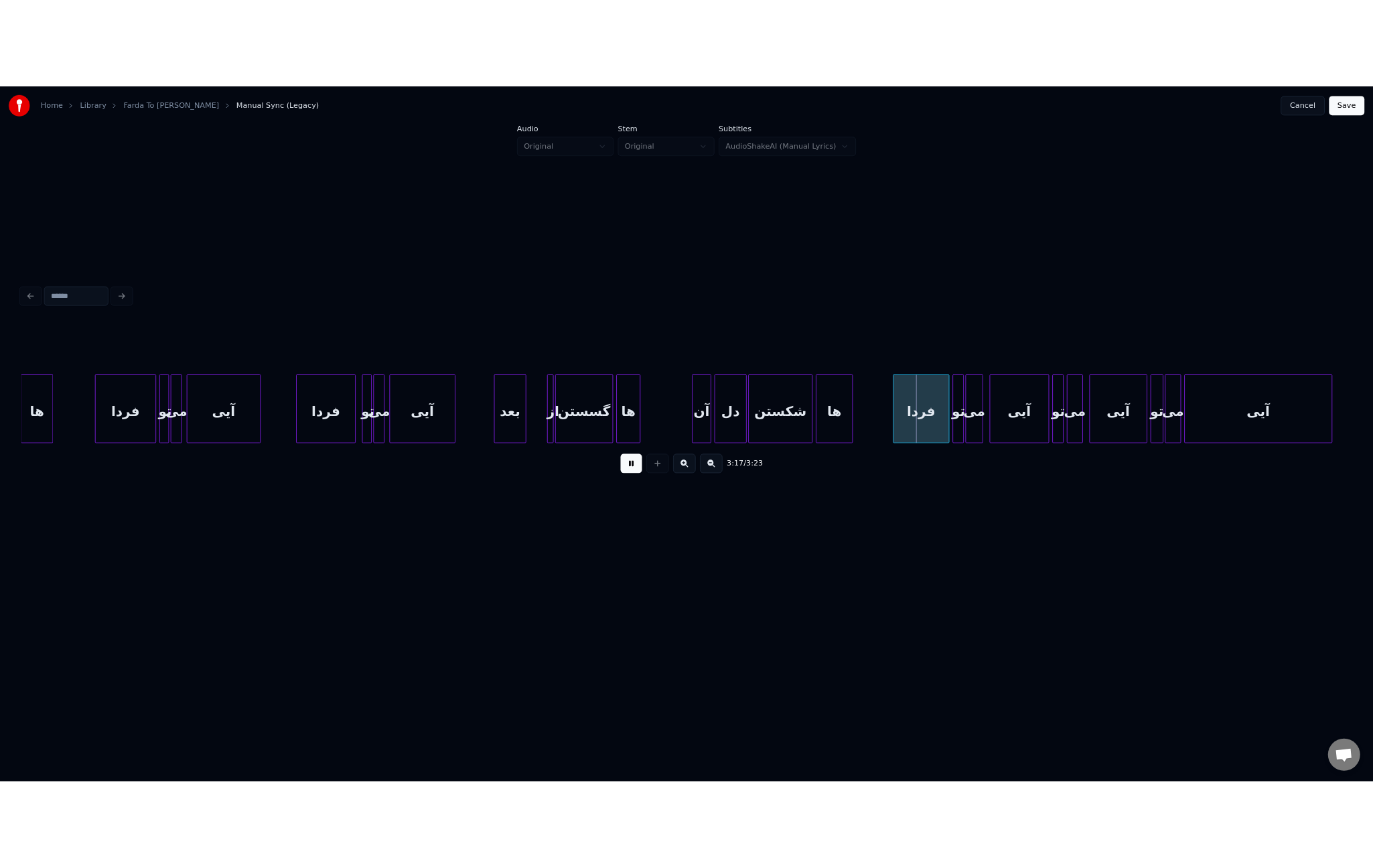
scroll to position [0, 18777]
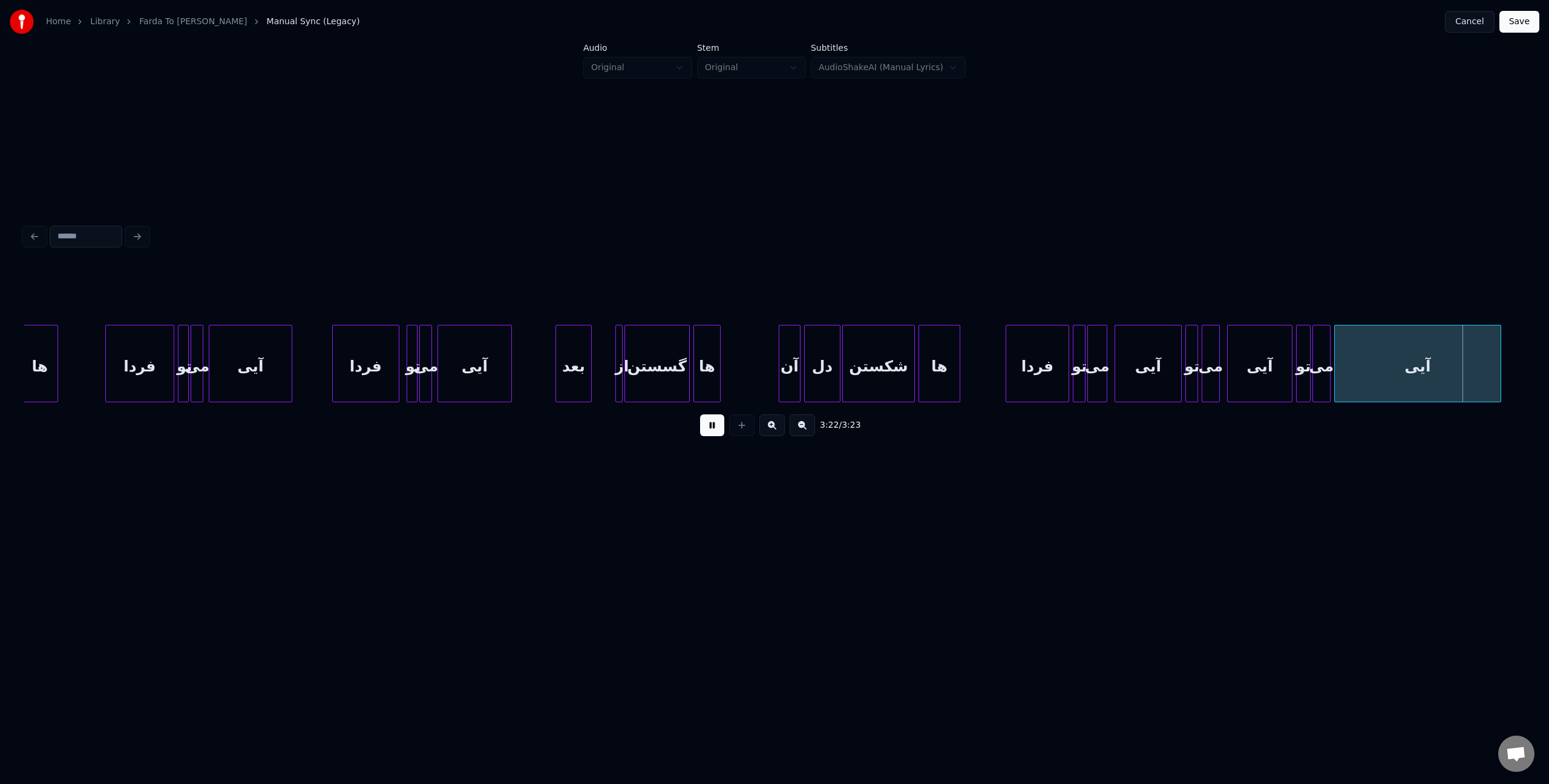
click at [1532, 23] on button "Save" at bounding box center [1519, 22] width 40 height 22
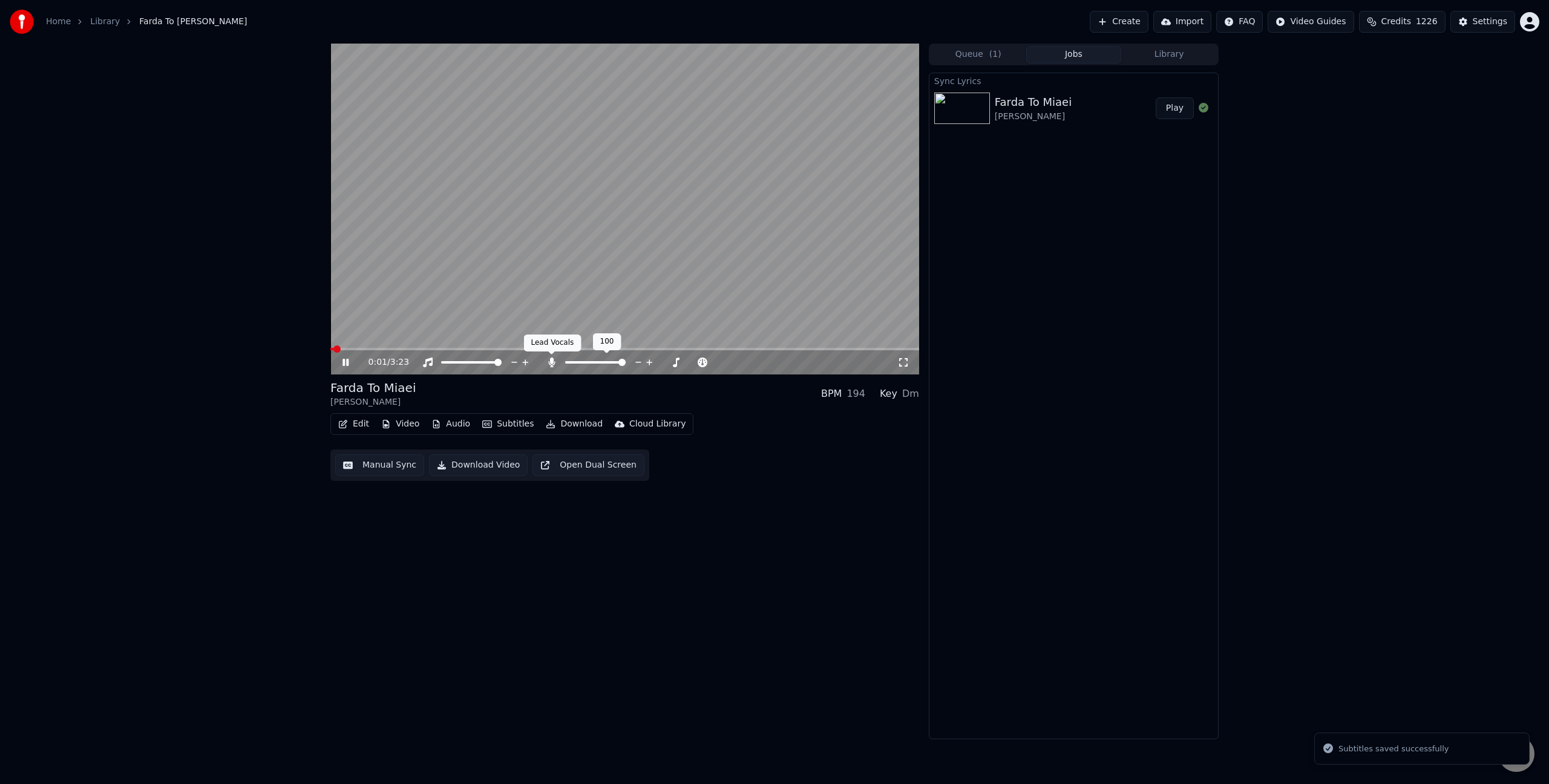
click at [552, 361] on icon at bounding box center [551, 362] width 6 height 10
click at [505, 348] on span at bounding box center [624, 349] width 589 height 3
click at [569, 425] on button "Download" at bounding box center [574, 424] width 67 height 17
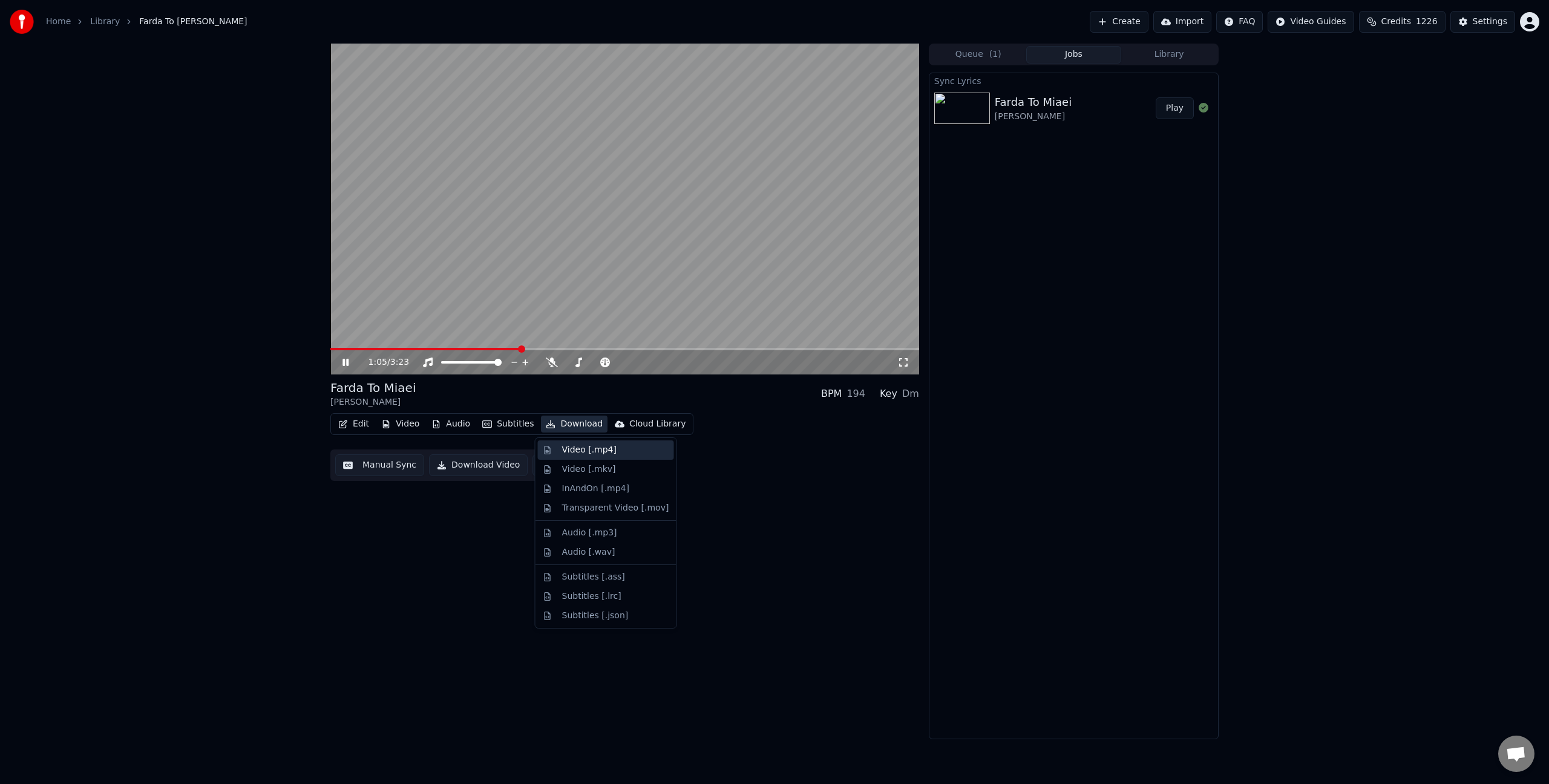
click at [593, 447] on div "Video [.mp4]" at bounding box center [589, 450] width 54 height 12
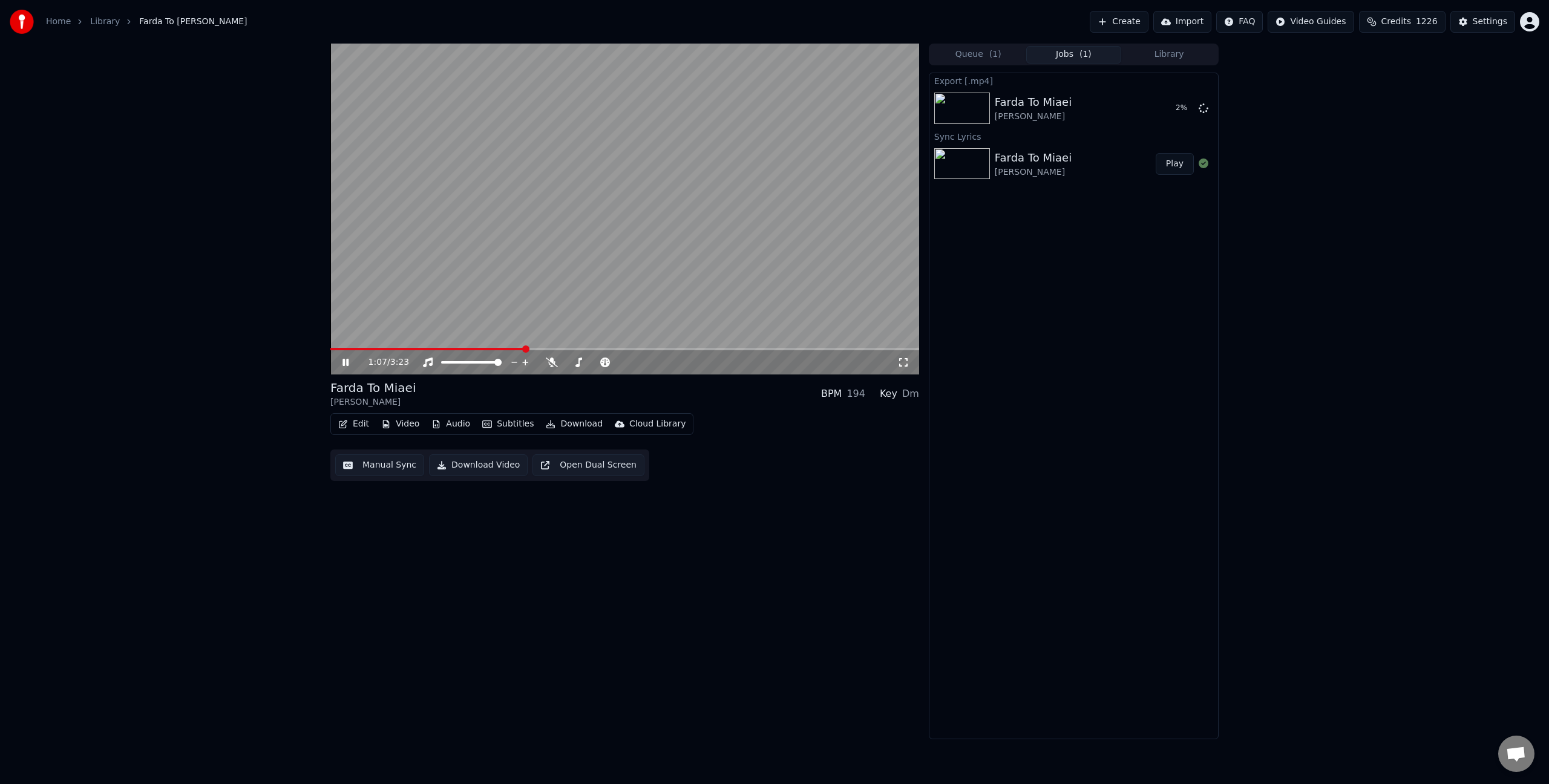
click at [698, 258] on video at bounding box center [624, 208] width 589 height 331
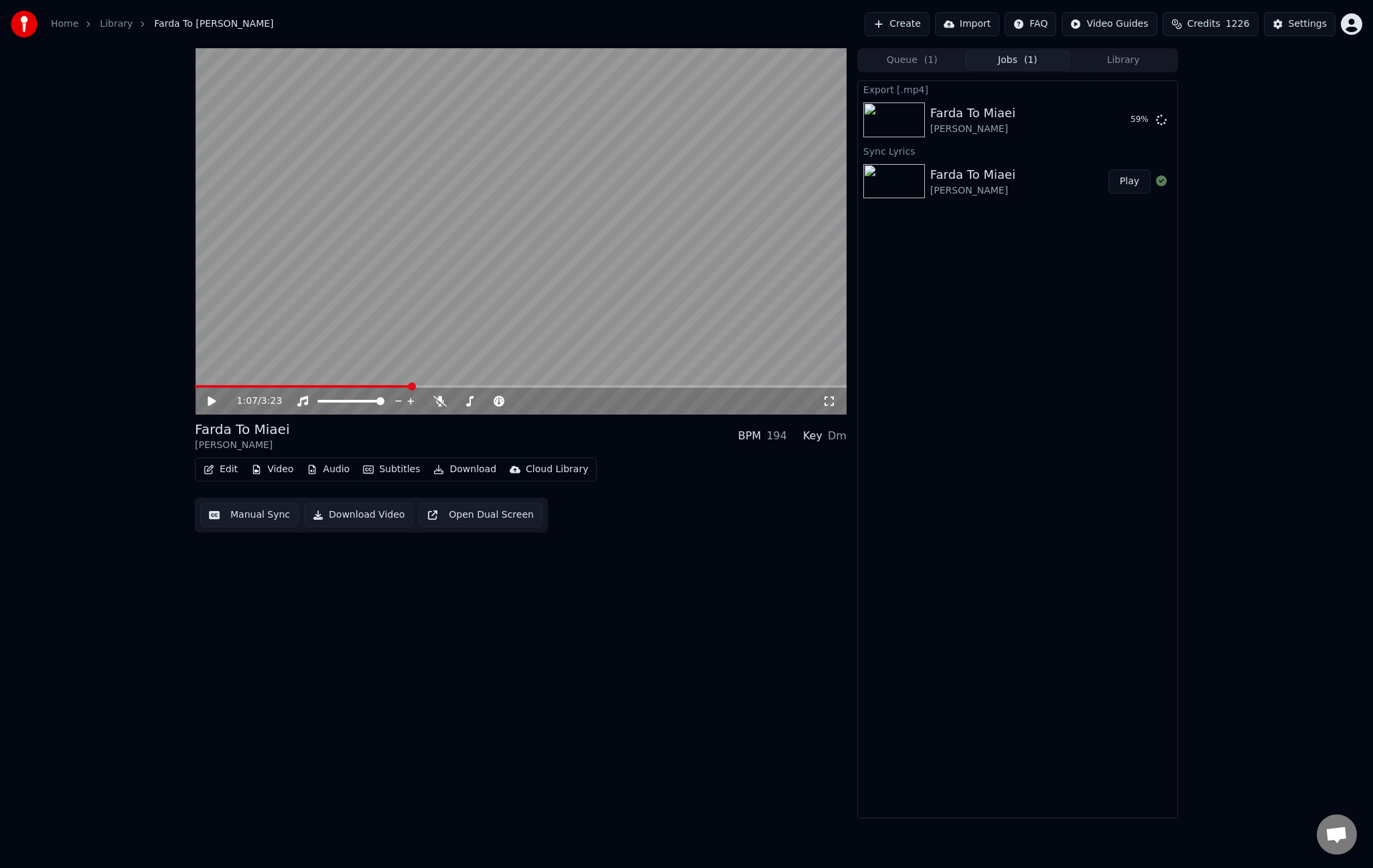
click at [231, 467] on button "Edit" at bounding box center [221, 469] width 45 height 19
click at [259, 519] on div "Edit Metadata" at bounding box center [259, 520] width 66 height 14
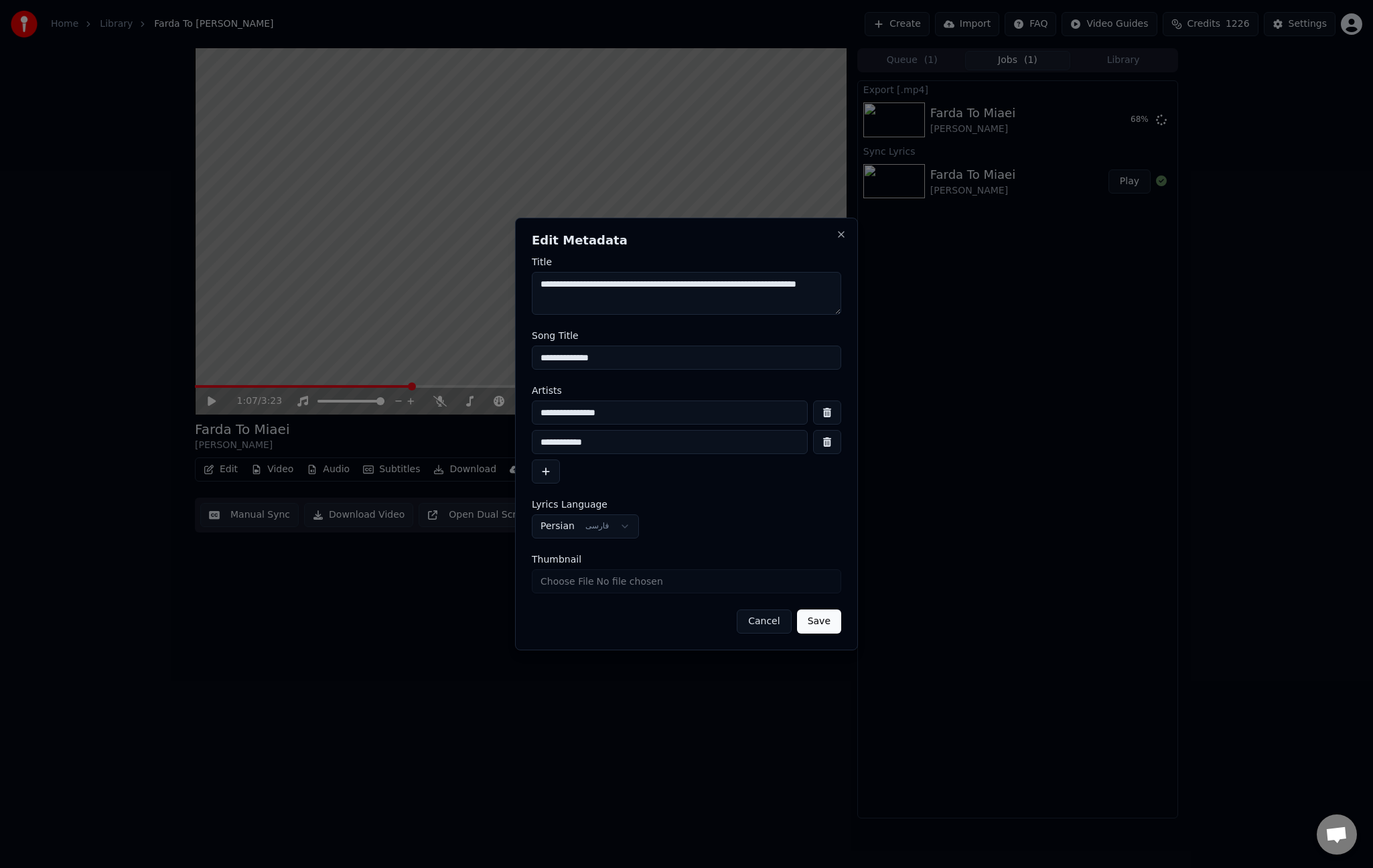
click at [617, 287] on textarea "**********" at bounding box center [687, 293] width 310 height 43
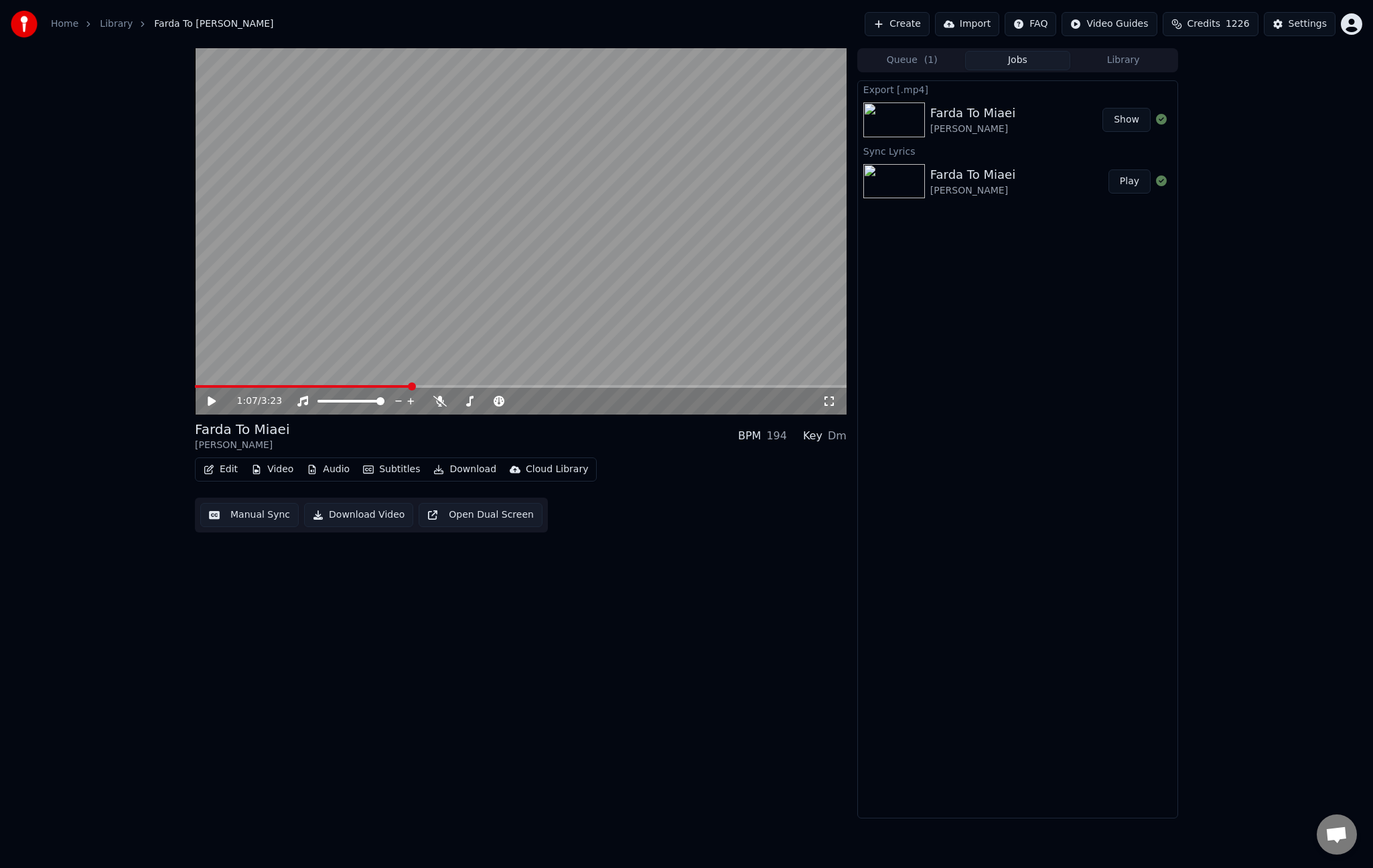
click at [229, 468] on button "Edit" at bounding box center [221, 469] width 45 height 19
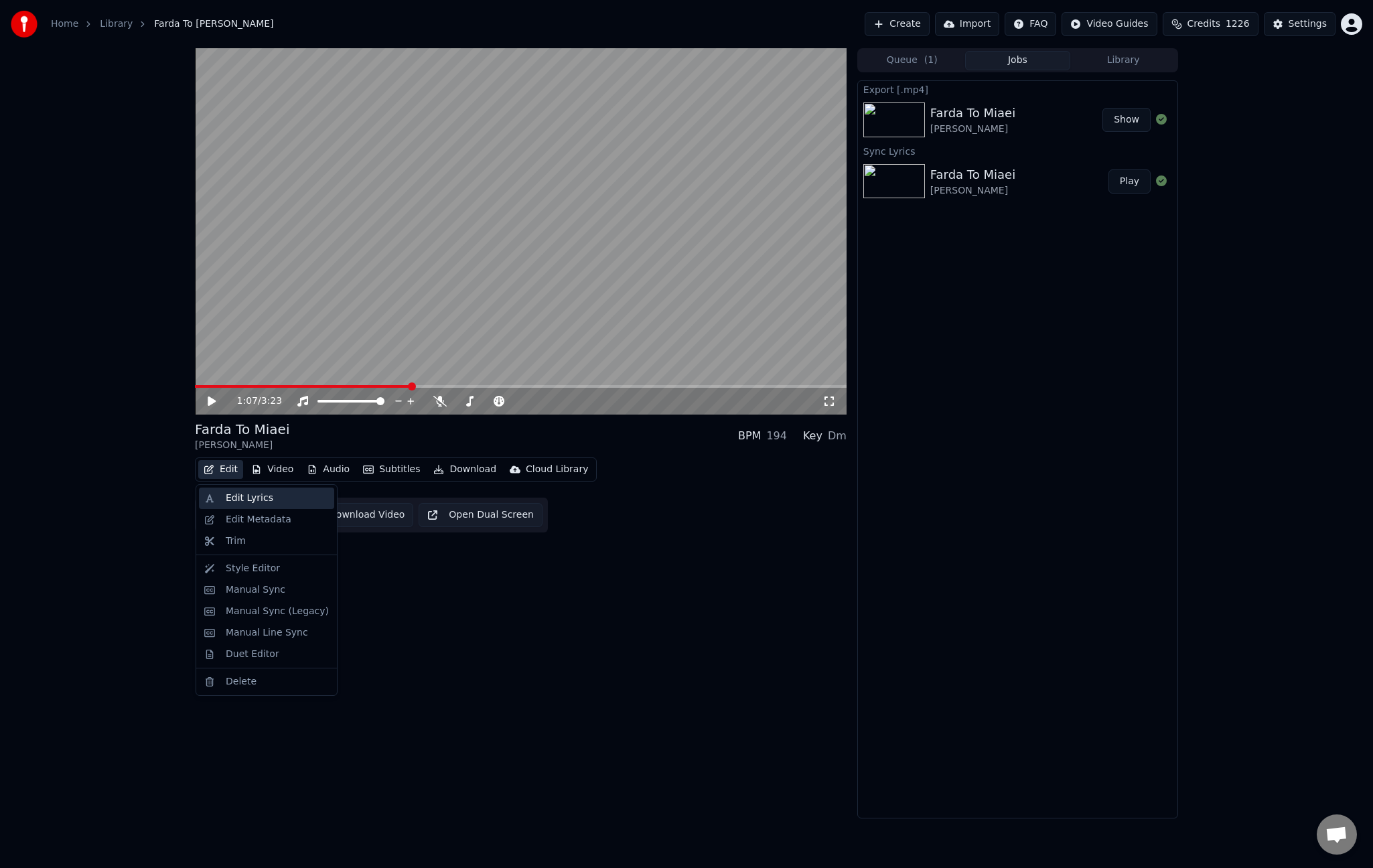
click at [247, 492] on div "Edit Lyrics" at bounding box center [250, 498] width 47 height 14
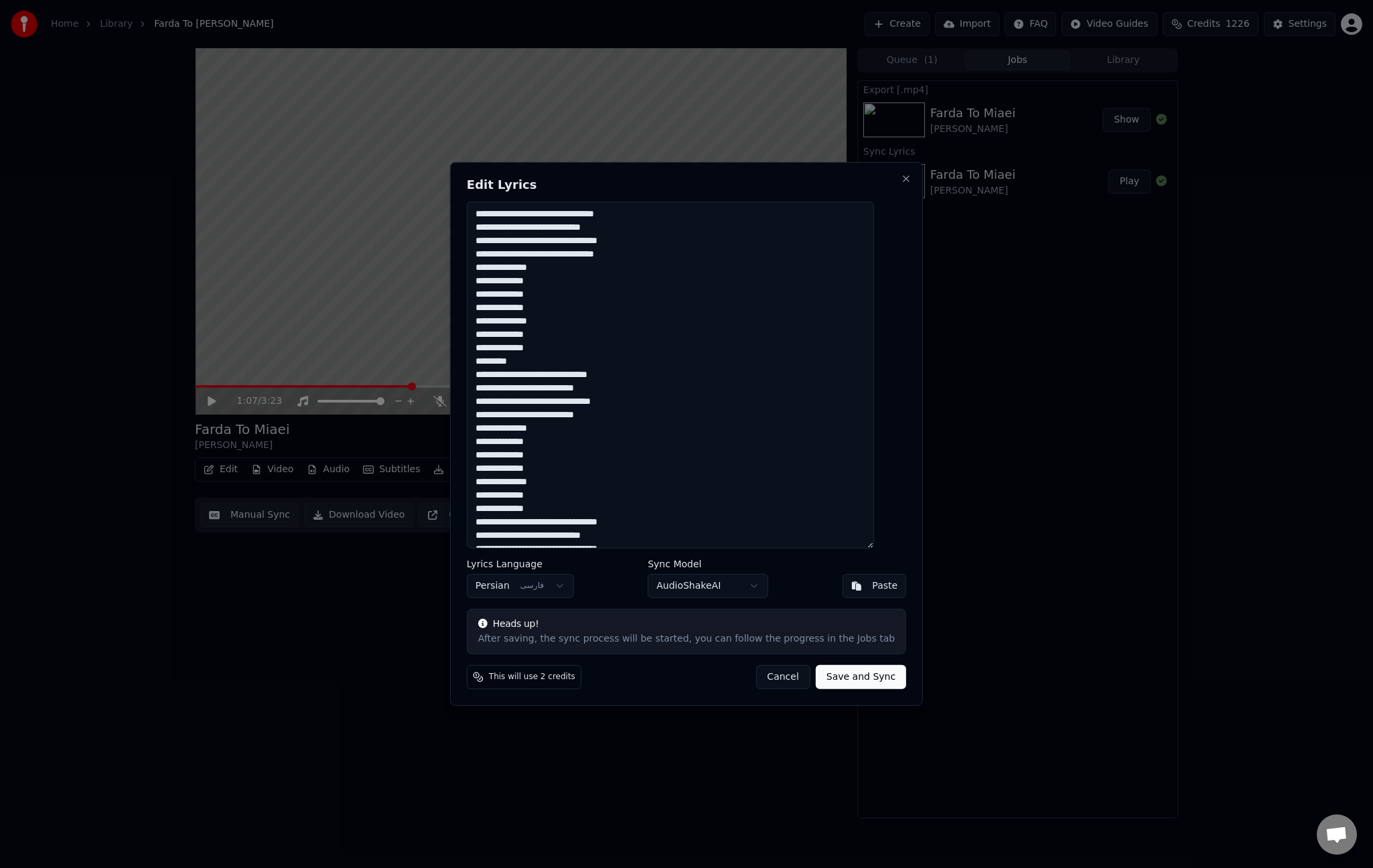
click at [842, 417] on textarea "**********" at bounding box center [670, 375] width 407 height 347
click at [781, 682] on button "Cancel" at bounding box center [783, 677] width 54 height 24
